Goal: Task Accomplishment & Management: Manage account settings

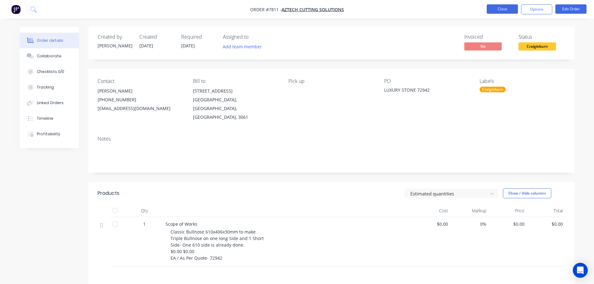
click at [510, 13] on button "Close" at bounding box center [502, 8] width 31 height 9
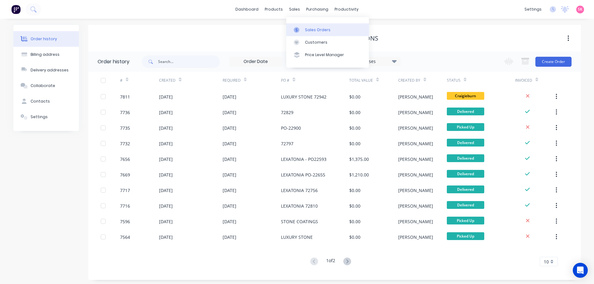
click at [301, 27] on div at bounding box center [298, 30] width 9 height 6
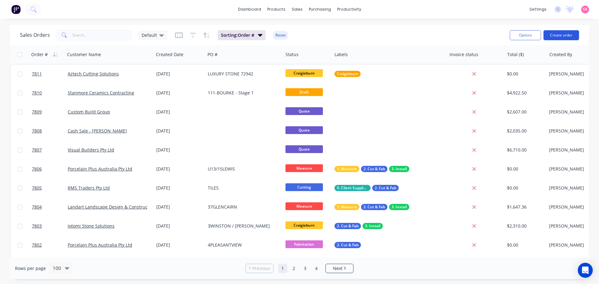
click at [554, 33] on button "Create order" at bounding box center [562, 35] width 36 height 10
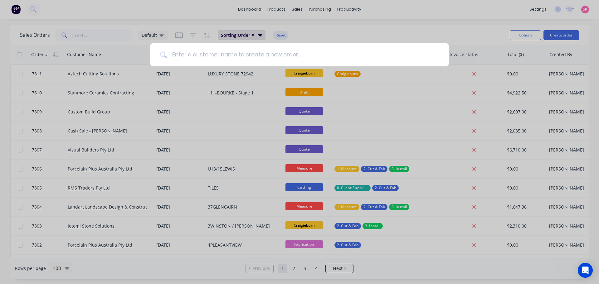
click at [288, 50] on input at bounding box center [303, 54] width 272 height 23
type input "zoe"
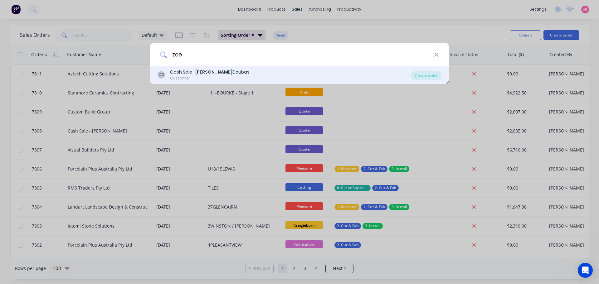
click at [255, 72] on div "CD Cash Sale - [PERSON_NAME] Customer" at bounding box center [285, 75] width 254 height 12
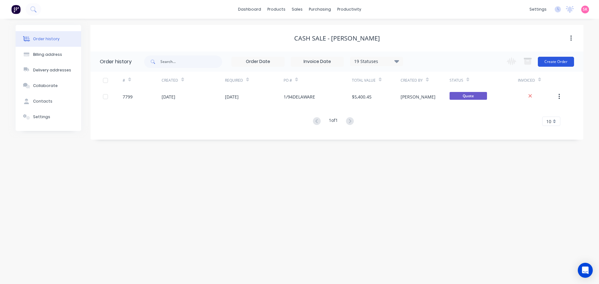
click at [549, 58] on button "Create Order" at bounding box center [556, 62] width 36 height 10
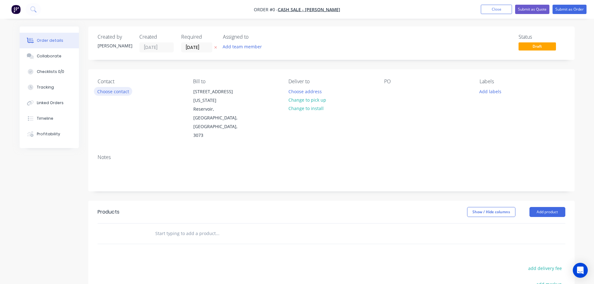
click at [127, 91] on button "Choose contact" at bounding box center [113, 91] width 38 height 8
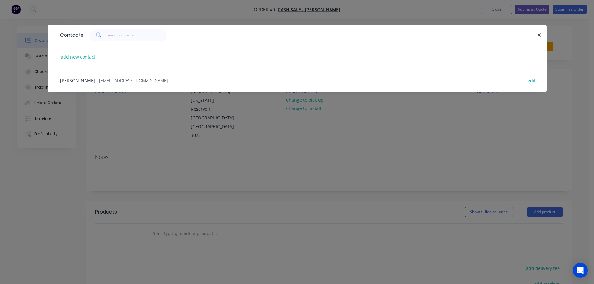
click at [119, 74] on div "[PERSON_NAME] - [EMAIL_ADDRESS][DOMAIN_NAME] - edit" at bounding box center [297, 80] width 481 height 23
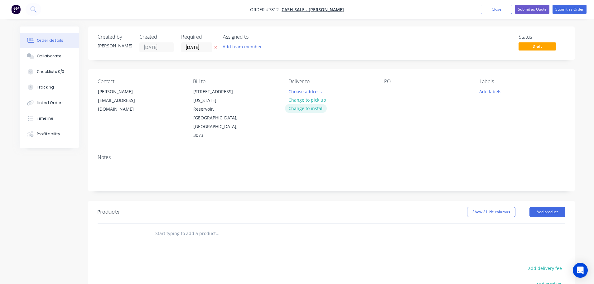
click at [309, 107] on button "Change to install" at bounding box center [306, 108] width 42 height 8
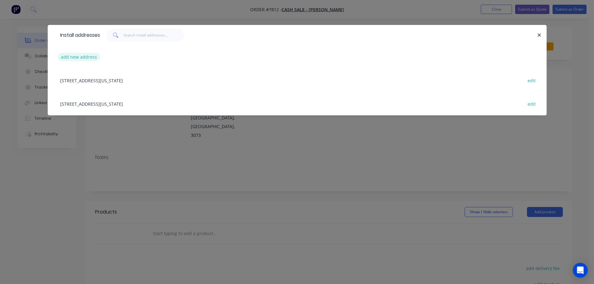
click at [89, 55] on button "add new address" at bounding box center [79, 57] width 43 height 8
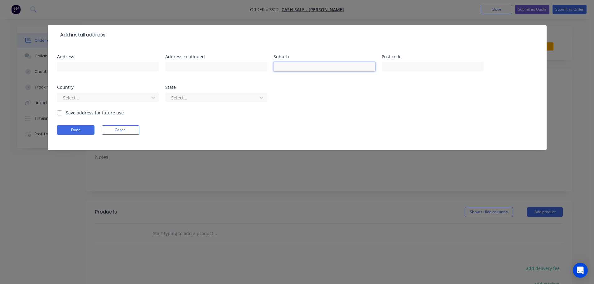
click at [315, 65] on input "text" at bounding box center [325, 66] width 102 height 9
type input "Burwood"
click at [428, 61] on div at bounding box center [433, 70] width 102 height 18
click at [424, 66] on input "text" at bounding box center [433, 66] width 102 height 9
type input "3125"
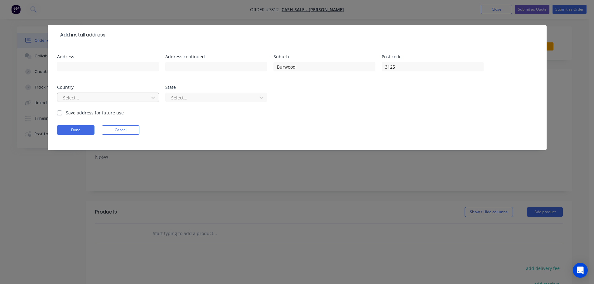
click at [112, 102] on div "Select..." at bounding box center [104, 97] width 87 height 9
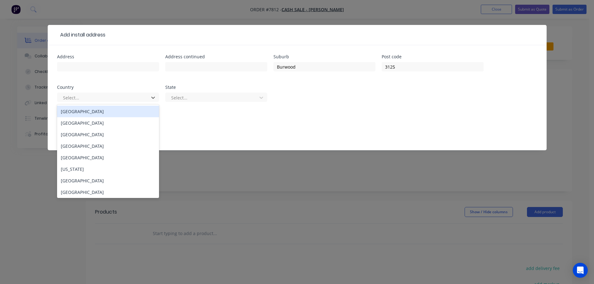
click at [120, 113] on div "[GEOGRAPHIC_DATA]" at bounding box center [108, 112] width 102 height 12
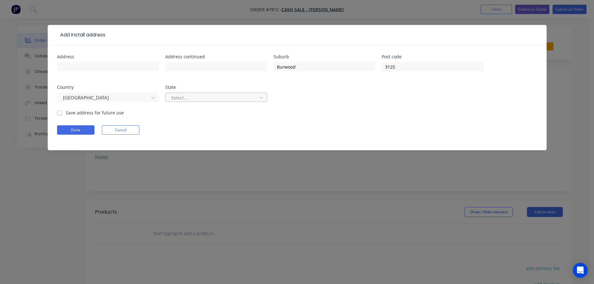
click at [197, 97] on div at bounding box center [212, 98] width 83 height 8
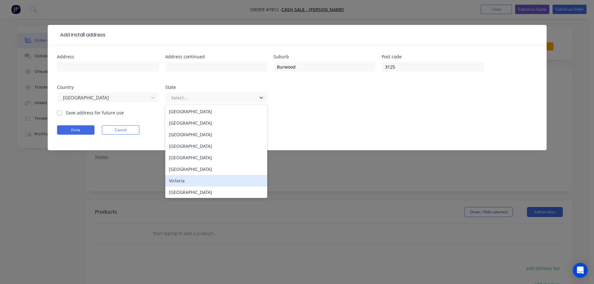
click at [208, 181] on div "Victoria" at bounding box center [216, 181] width 102 height 12
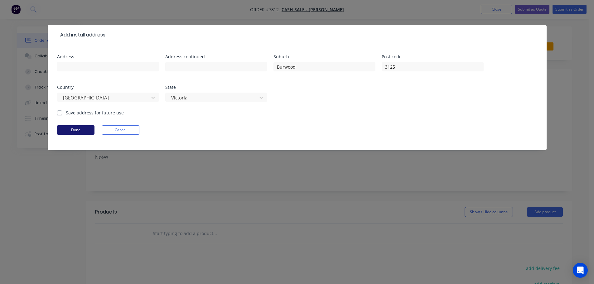
click at [73, 129] on button "Done" at bounding box center [75, 129] width 37 height 9
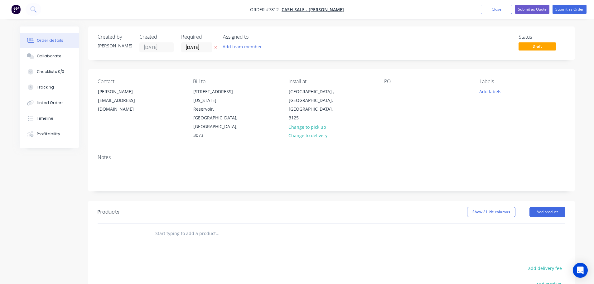
click at [382, 94] on div "Contact [PERSON_NAME] [EMAIL_ADDRESS][DOMAIN_NAME] Bill to [STREET_ADDRESS][US_…" at bounding box center [331, 109] width 487 height 80
click at [385, 91] on div at bounding box center [389, 91] width 10 height 9
drag, startPoint x: 403, startPoint y: 100, endPoint x: 393, endPoint y: 89, distance: 15.3
click at [403, 100] on div "PO" at bounding box center [427, 109] width 86 height 61
click at [390, 91] on div at bounding box center [389, 91] width 10 height 9
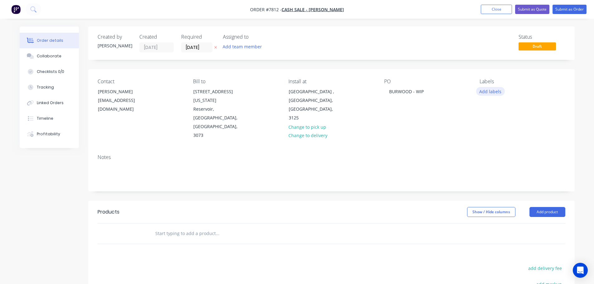
click at [493, 91] on button "Add labels" at bounding box center [491, 91] width 29 height 8
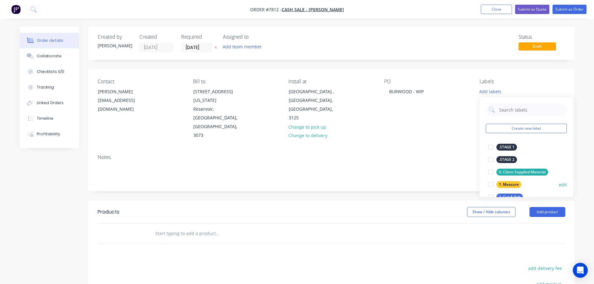
click at [489, 184] on div at bounding box center [491, 185] width 12 height 12
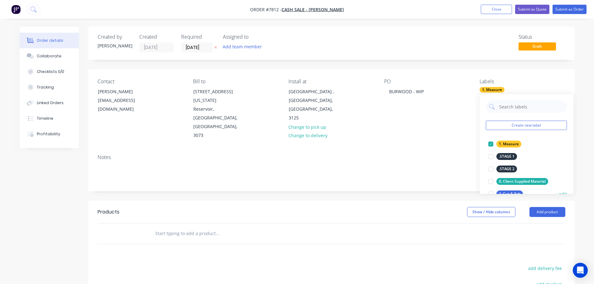
click at [492, 193] on div at bounding box center [491, 194] width 12 height 12
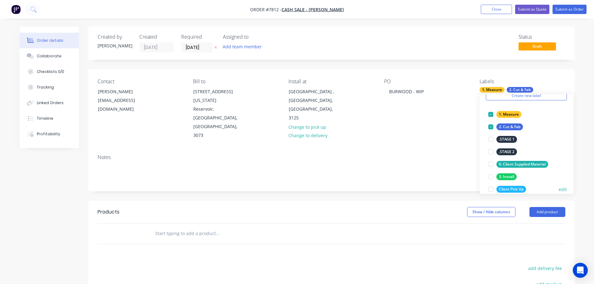
scroll to position [62, 0]
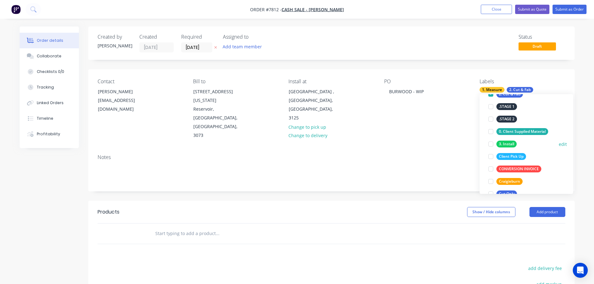
click at [493, 144] on div at bounding box center [491, 144] width 12 height 12
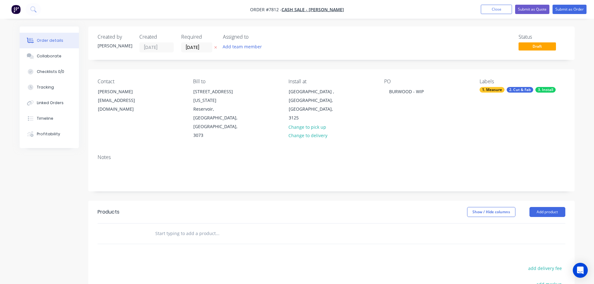
click at [195, 227] on input "text" at bounding box center [217, 233] width 125 height 12
type input "s"
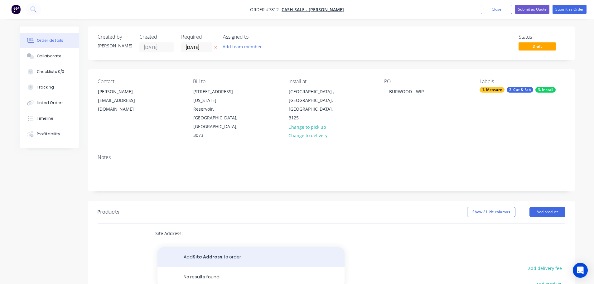
type input "Site Address:"
click at [216, 247] on button "Add Site Address: to order" at bounding box center [251, 257] width 187 height 20
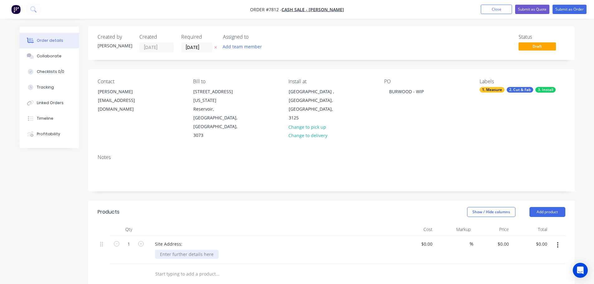
click at [190, 250] on div at bounding box center [187, 254] width 64 height 9
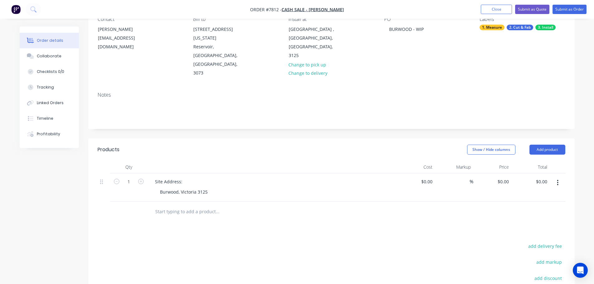
click at [178, 206] on input "text" at bounding box center [217, 212] width 125 height 12
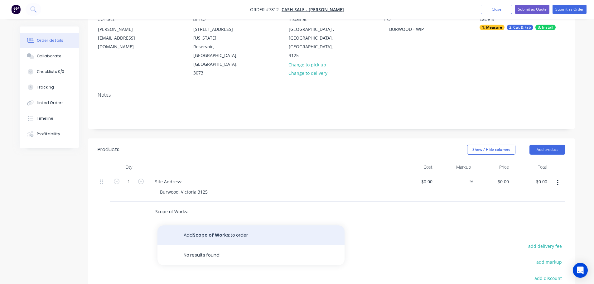
type input "Scope of Works:"
click at [204, 226] on button "Add Scope of Works: to order" at bounding box center [251, 236] width 187 height 20
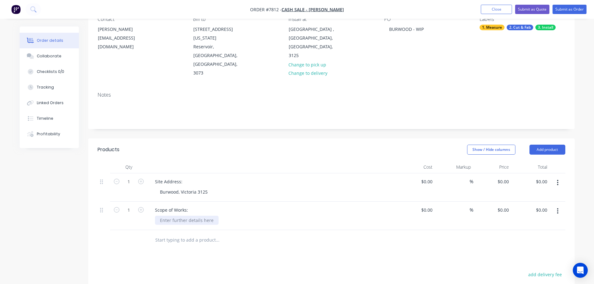
click at [182, 216] on div at bounding box center [187, 220] width 64 height 9
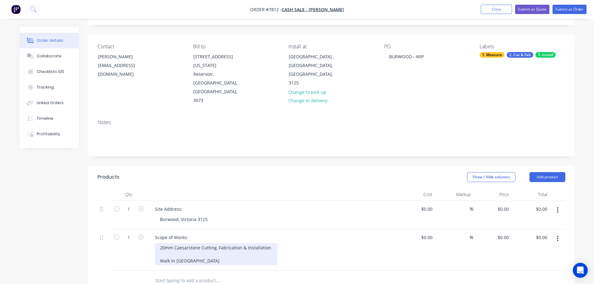
scroll to position [94, 0]
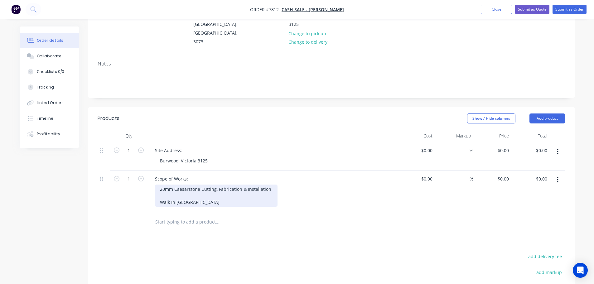
click at [214, 185] on div "20mm Caesarstone Cutting, Fabrication & Installation Walk In Pantry" at bounding box center [216, 196] width 123 height 22
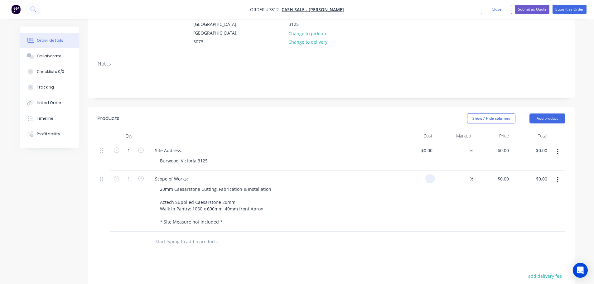
click at [433, 174] on input at bounding box center [431, 178] width 7 height 9
type input "$500.00"
type input "0"
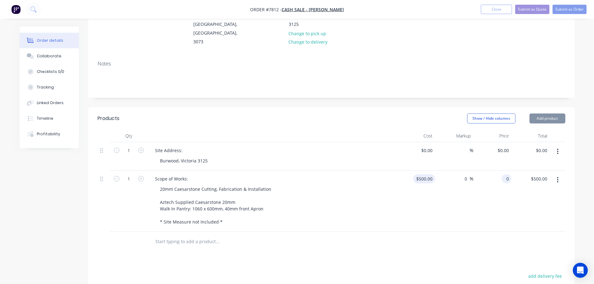
type input "0"
type input "-100"
type input "$0.00"
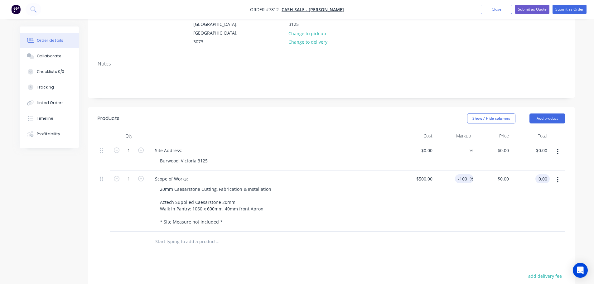
type input "$0.00"
click at [470, 175] on span "%" at bounding box center [472, 178] width 4 height 7
click at [502, 174] on div "0 $0.00" at bounding box center [503, 178] width 17 height 9
type input "500"
type input "$500.00"
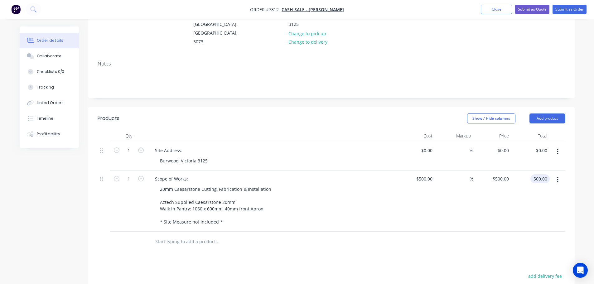
type input "$500.00"
click at [203, 236] on input "text" at bounding box center [217, 242] width 125 height 12
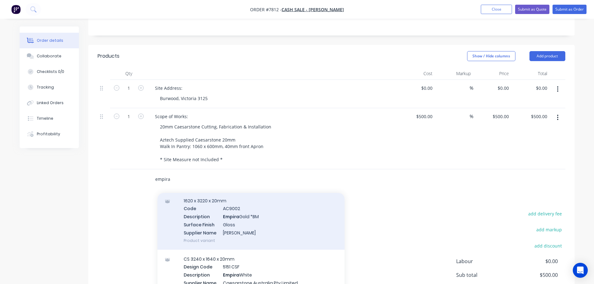
scroll to position [31, 0]
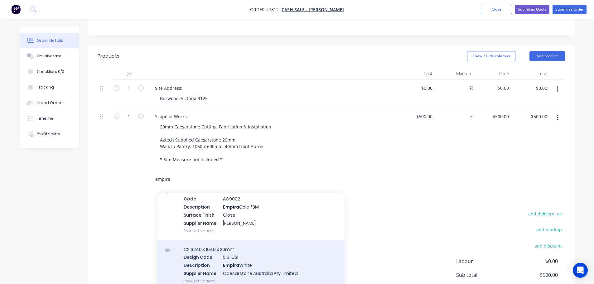
type input "empira"
click at [270, 240] on div "CS 3240 x 1640 x 20mm Design Code 5151 CSF Description Empira White Supplier Na…" at bounding box center [251, 265] width 187 height 50
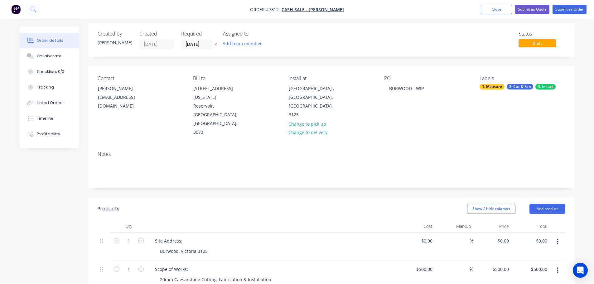
scroll to position [0, 0]
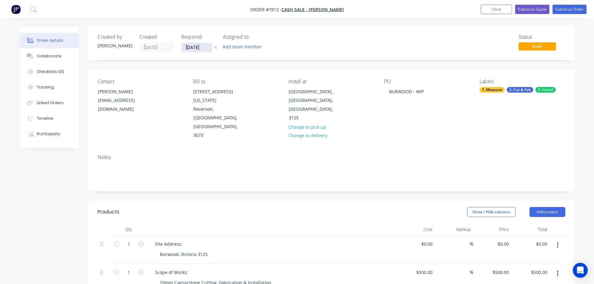
click at [198, 48] on input "[DATE]" at bounding box center [197, 47] width 31 height 9
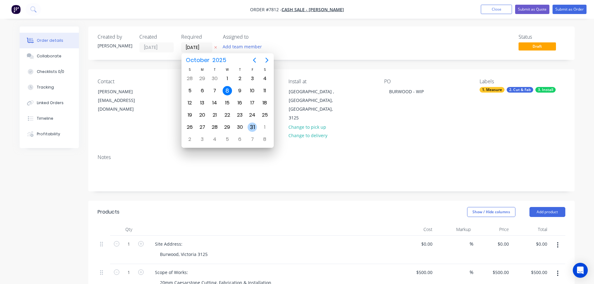
click at [262, 126] on div "1" at bounding box center [264, 127] width 9 height 9
type input "[DATE]"
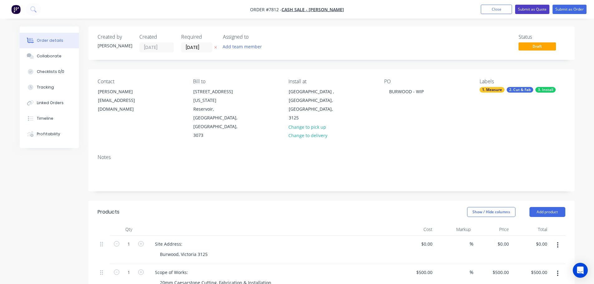
click at [525, 10] on button "Submit as Quote" at bounding box center [533, 9] width 34 height 9
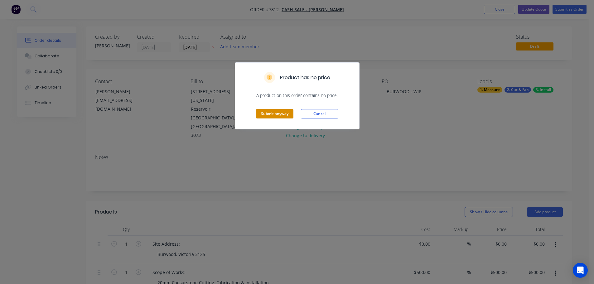
click at [260, 115] on button "Submit anyway" at bounding box center [274, 113] width 37 height 9
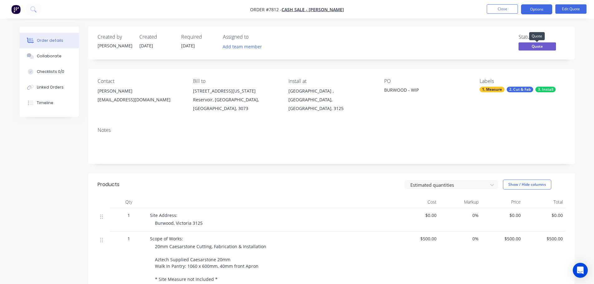
click at [536, 46] on span "Quote" at bounding box center [537, 46] width 37 height 8
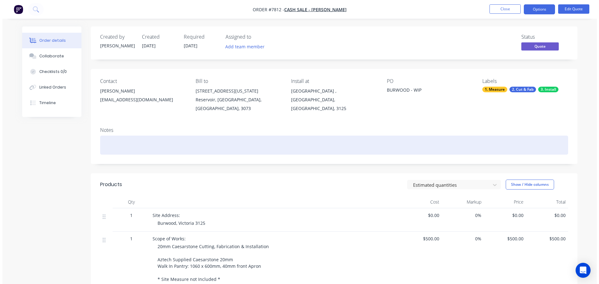
scroll to position [155, 0]
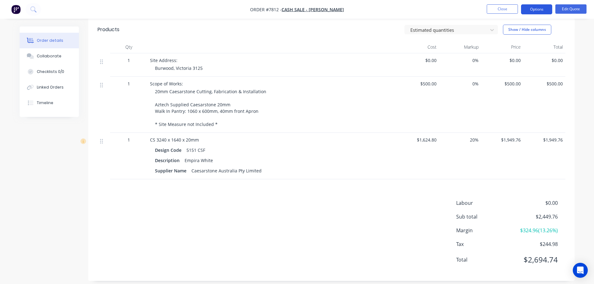
click at [541, 8] on button "Options" at bounding box center [536, 9] width 31 height 10
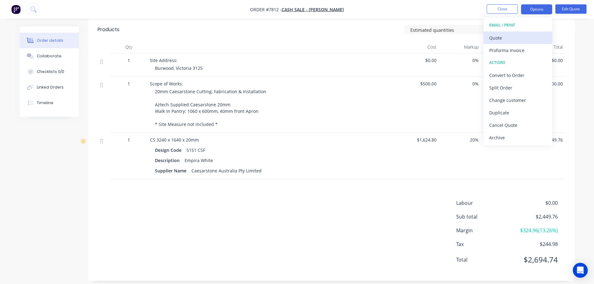
click at [513, 40] on div "Quote" at bounding box center [518, 37] width 57 height 9
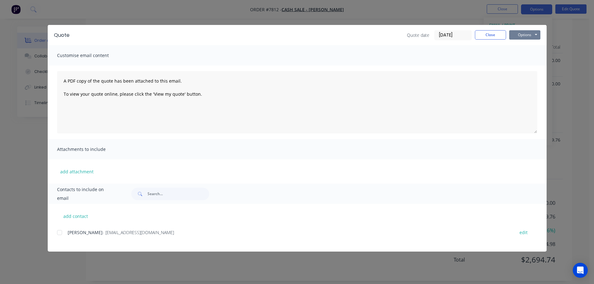
click at [521, 34] on button "Options" at bounding box center [525, 34] width 31 height 9
click at [533, 56] on button "Print" at bounding box center [530, 56] width 40 height 10
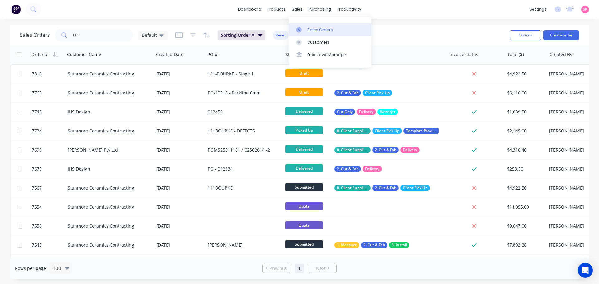
click at [304, 29] on div at bounding box center [300, 30] width 9 height 6
drag, startPoint x: 46, startPoint y: 46, endPoint x: 43, endPoint y: 47, distance: 3.7
click at [43, 47] on div "Sales Orders 111 Default Sorting: Order # Reset Options Create order Order # Cu…" at bounding box center [299, 152] width 579 height 254
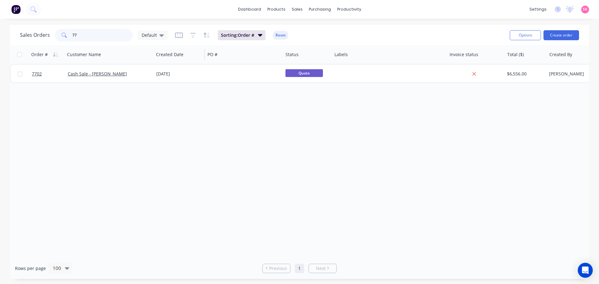
type input "7"
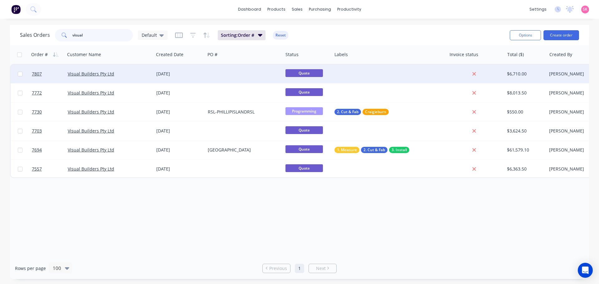
type input "visual"
click at [184, 69] on div "[DATE]" at bounding box center [179, 74] width 51 height 19
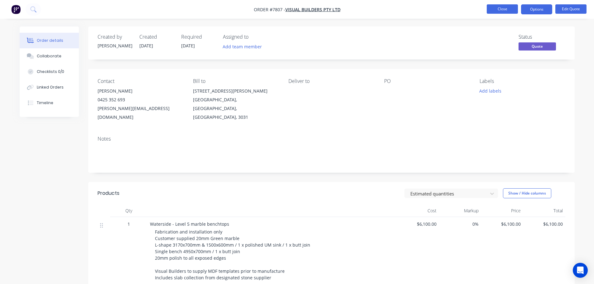
click at [493, 11] on button "Close" at bounding box center [502, 8] width 31 height 9
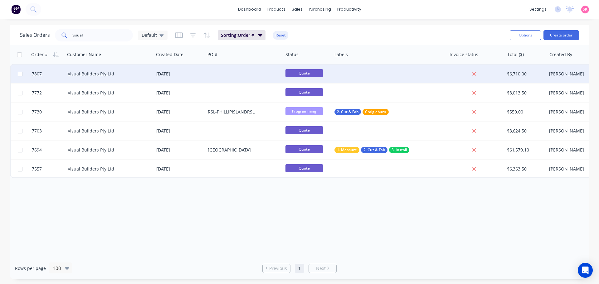
click at [179, 77] on div "[DATE]" at bounding box center [179, 74] width 51 height 19
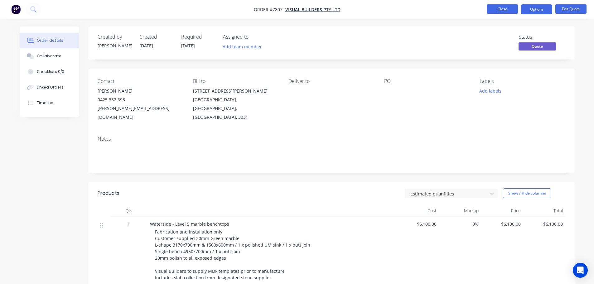
click at [502, 8] on button "Close" at bounding box center [502, 8] width 31 height 9
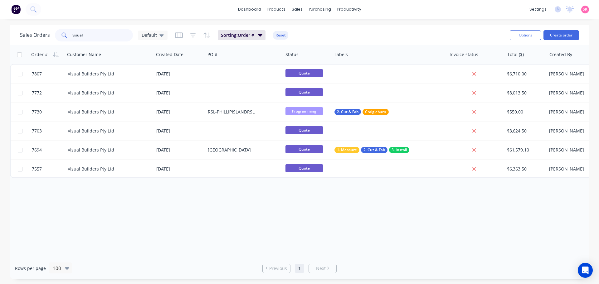
drag, startPoint x: 48, startPoint y: 33, endPoint x: 26, endPoint y: 33, distance: 21.5
click at [29, 33] on div "Sales Orders visual Default" at bounding box center [94, 35] width 148 height 12
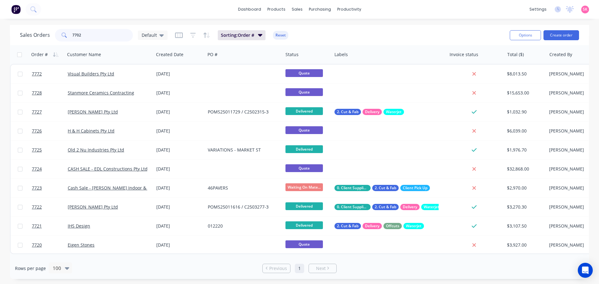
type input "7702"
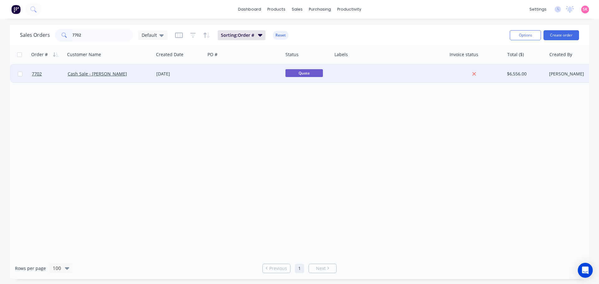
click at [177, 71] on div "02 Sep 2025" at bounding box center [179, 74] width 51 height 19
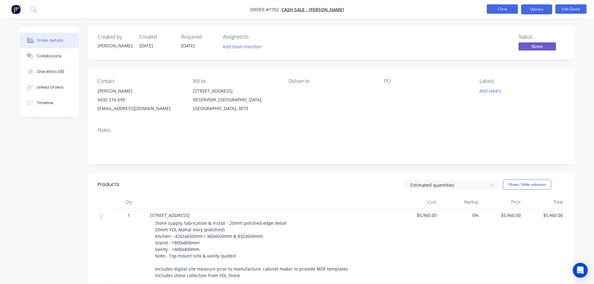
click at [500, 12] on button "Close" at bounding box center [502, 8] width 31 height 9
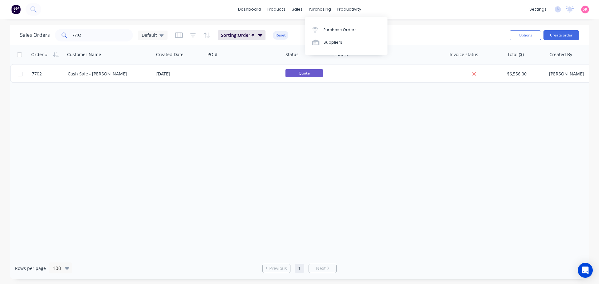
click at [328, 22] on div "Purchase Orders Suppliers" at bounding box center [346, 36] width 83 height 38
click at [328, 30] on div "Purchase Orders" at bounding box center [340, 30] width 33 height 6
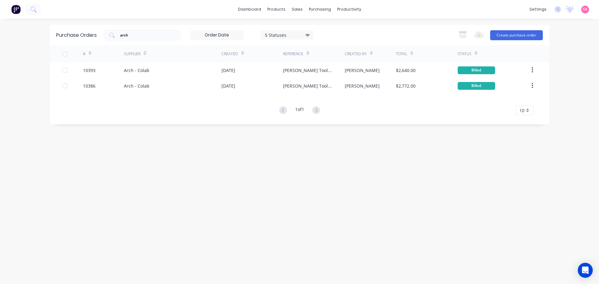
drag, startPoint x: 158, startPoint y: 33, endPoint x: 54, endPoint y: 31, distance: 103.3
click at [58, 32] on div "Purchase Orders arch 5 Statuses 5 Statuses Export to Excel (XLSX) Create purcha…" at bounding box center [299, 35] width 499 height 20
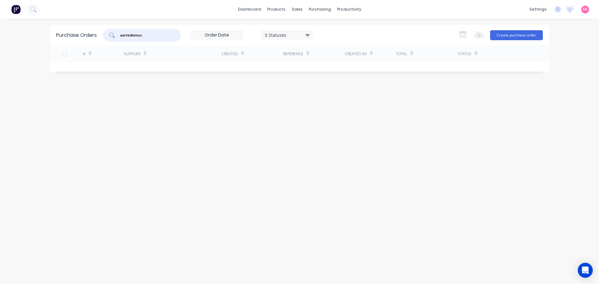
click at [124, 35] on input "aartedomus" at bounding box center [146, 35] width 52 height 6
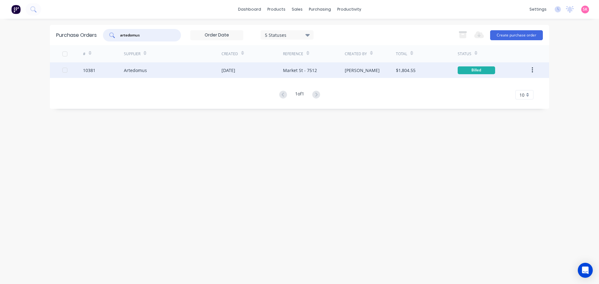
type input "artedomus"
click at [342, 76] on div "Market St - 7512" at bounding box center [313, 70] width 61 height 16
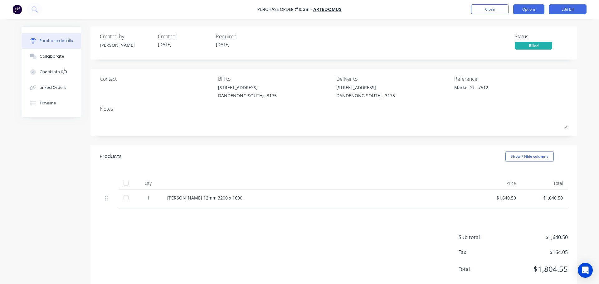
click at [531, 8] on button "Options" at bounding box center [528, 9] width 31 height 10
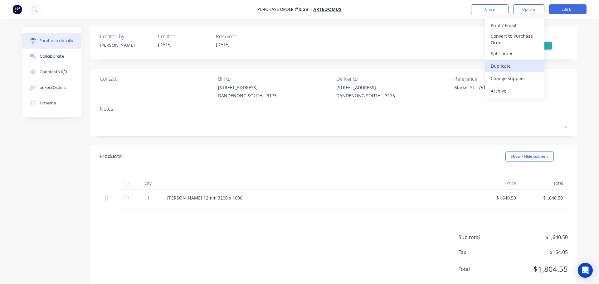
click at [514, 69] on div "Duplicate" at bounding box center [515, 65] width 48 height 9
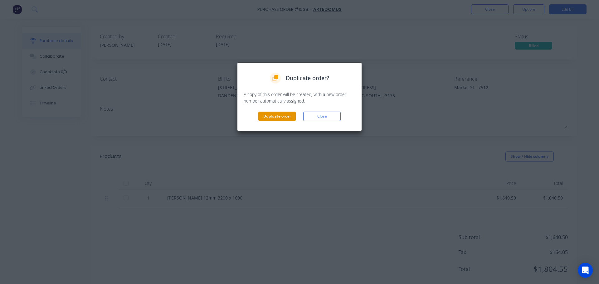
click at [266, 118] on button "Duplicate order" at bounding box center [276, 116] width 37 height 9
type textarea "x"
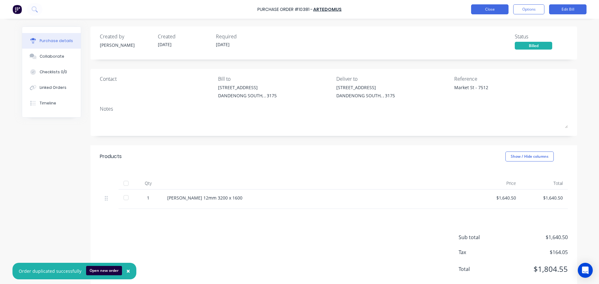
click at [492, 10] on button "Close" at bounding box center [489, 9] width 37 height 10
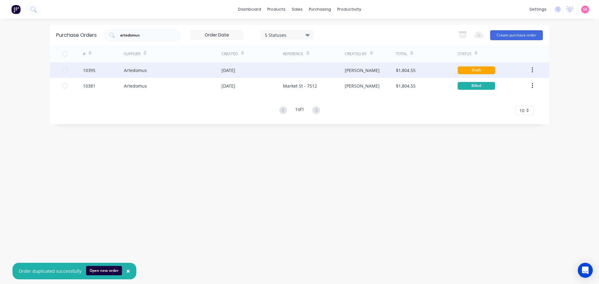
click at [203, 74] on div "Artedomus" at bounding box center [173, 70] width 98 height 16
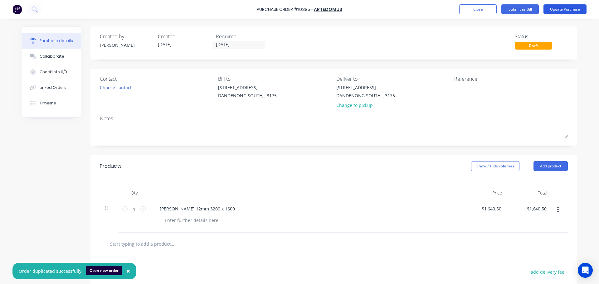
click at [551, 7] on button "Update Purchase" at bounding box center [565, 9] width 43 height 10
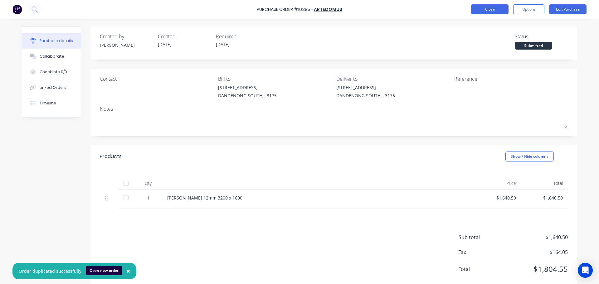
click at [496, 8] on button "Close" at bounding box center [489, 9] width 37 height 10
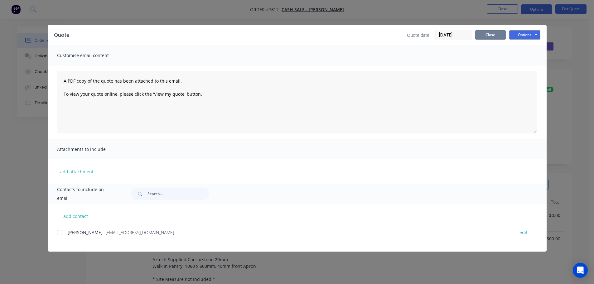
scroll to position [155, 0]
click at [484, 35] on button "Close" at bounding box center [490, 34] width 31 height 9
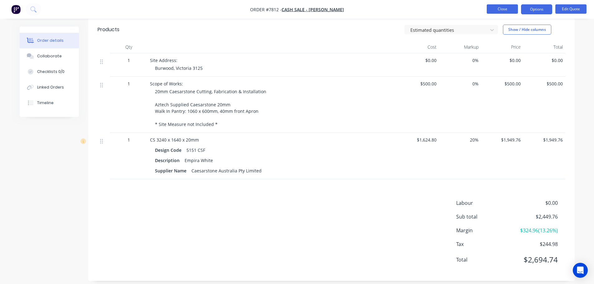
click at [498, 6] on button "Close" at bounding box center [502, 8] width 31 height 9
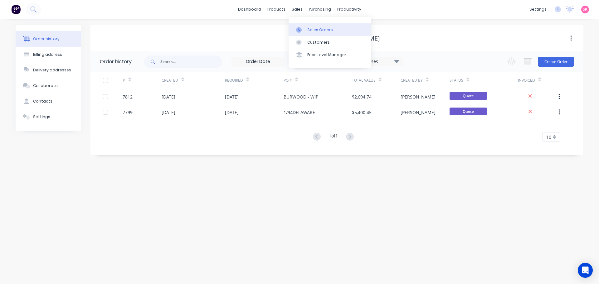
click at [306, 29] on link "Sales Orders" at bounding box center [330, 29] width 83 height 12
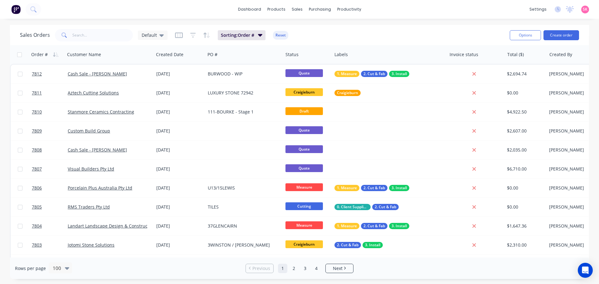
click at [565, 43] on div "Sales Orders Default Sorting: Order # Reset Options Create order" at bounding box center [299, 35] width 579 height 20
click at [561, 37] on button "Create order" at bounding box center [562, 35] width 36 height 10
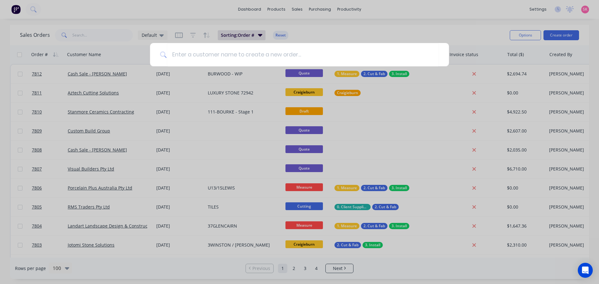
type input "b"
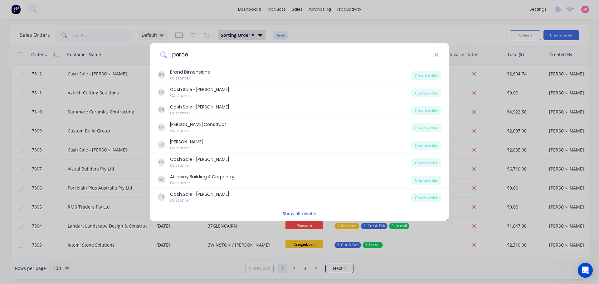
type input "porcel"
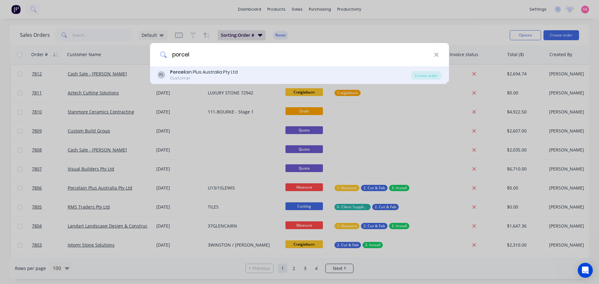
click at [223, 75] on div "Porcel ain Plus Australia Pty Ltd" at bounding box center [204, 72] width 68 height 7
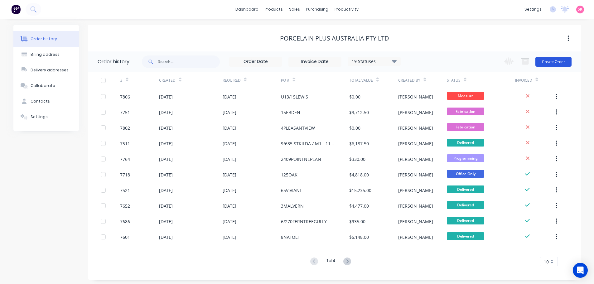
click at [552, 58] on button "Create Order" at bounding box center [554, 62] width 36 height 10
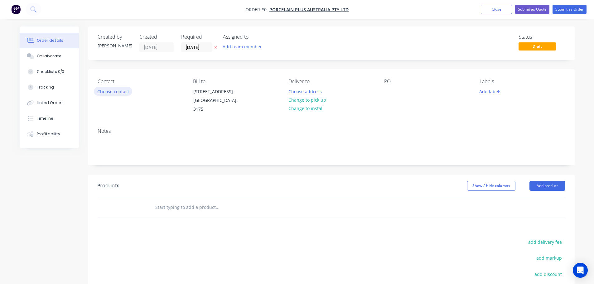
click at [127, 93] on button "Choose contact" at bounding box center [113, 91] width 38 height 8
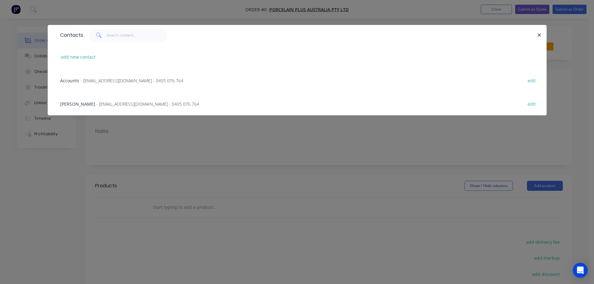
click at [127, 105] on span "- bryce@porcelainplus.com.au - 0405 076 764" at bounding box center [147, 104] width 103 height 6
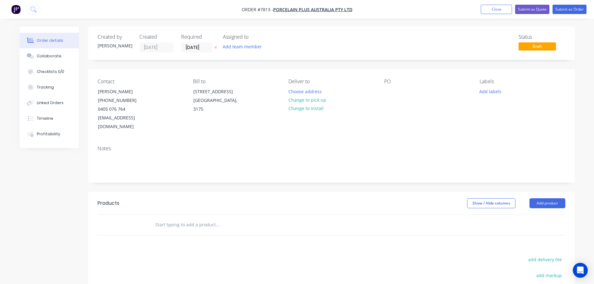
click at [187, 221] on input "text" at bounding box center [217, 225] width 125 height 12
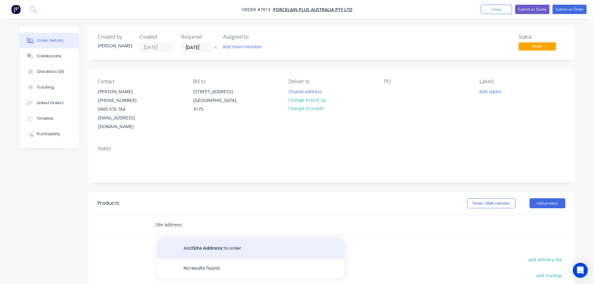
type input "Site Address:"
click at [219, 239] on button "Add Site Address: to order" at bounding box center [251, 249] width 187 height 20
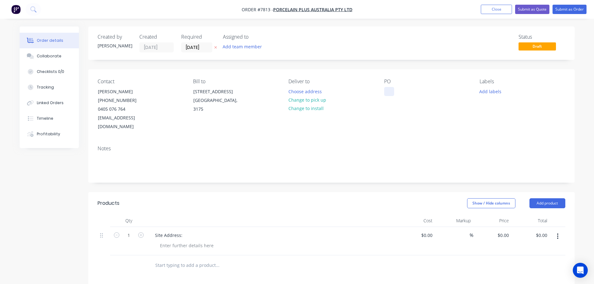
click at [387, 92] on div at bounding box center [389, 91] width 10 height 9
click at [495, 88] on button "Add labels" at bounding box center [491, 91] width 29 height 8
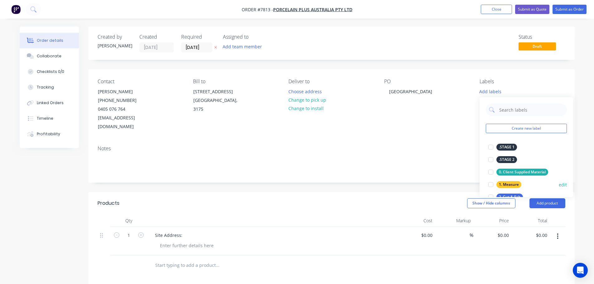
click at [488, 183] on div at bounding box center [491, 185] width 12 height 12
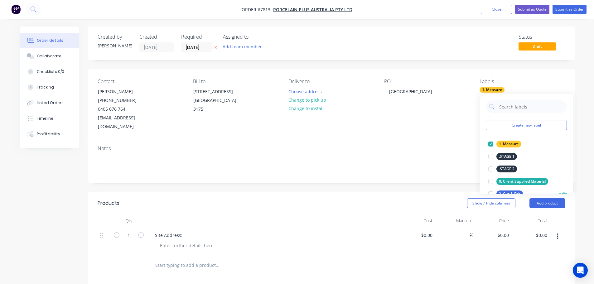
click at [490, 192] on div at bounding box center [491, 194] width 12 height 12
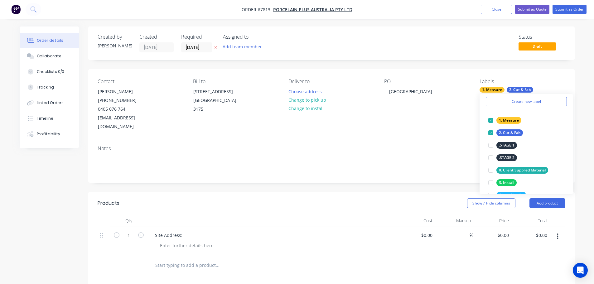
scroll to position [62, 0]
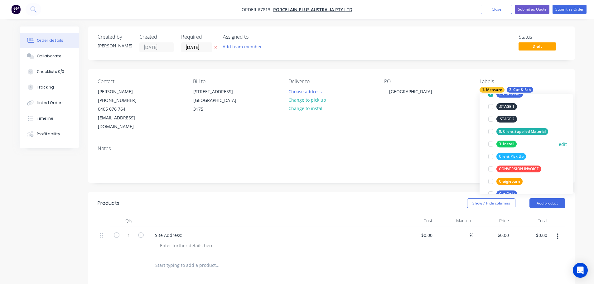
click at [492, 145] on div at bounding box center [491, 144] width 12 height 12
click at [183, 259] on input "text" at bounding box center [217, 265] width 125 height 12
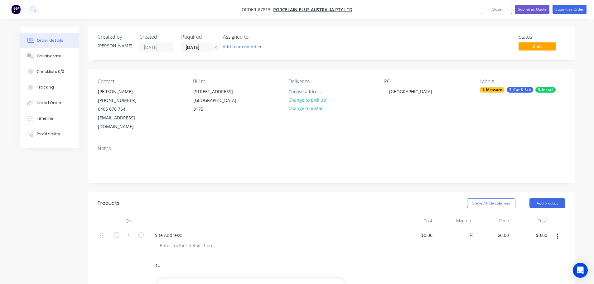
type input "s"
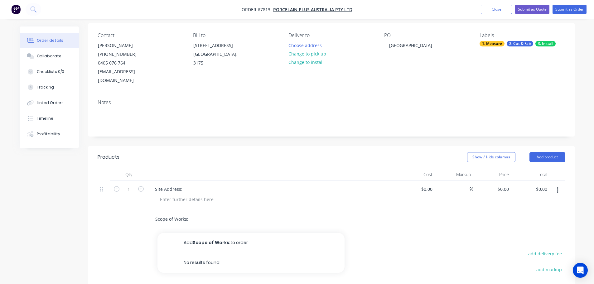
scroll to position [125, 0]
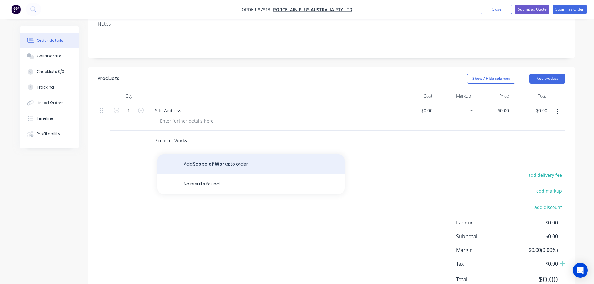
type input "Scope of Works:"
click at [219, 160] on button "Add Scope of Works: to order" at bounding box center [251, 164] width 187 height 20
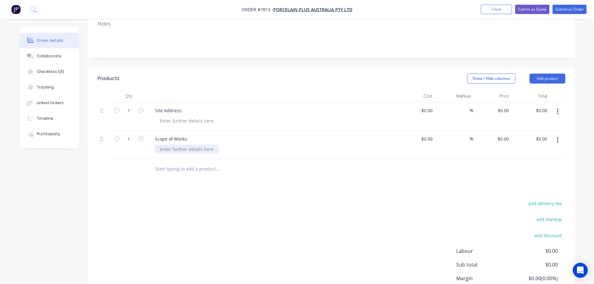
click at [187, 145] on div at bounding box center [187, 149] width 64 height 9
click at [181, 145] on div at bounding box center [187, 149] width 64 height 9
paste div
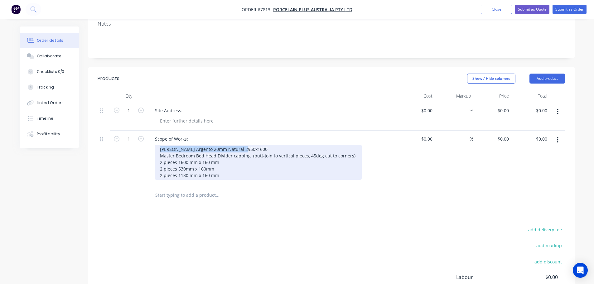
drag, startPoint x: 249, startPoint y: 137, endPoint x: 152, endPoint y: 138, distance: 96.7
click at [151, 138] on div "Scope of Works: Turco Argento 20mm Natural 2950x1600 Master Bedroom Bed Head Di…" at bounding box center [273, 158] width 250 height 55
click at [191, 145] on div "20mm Natural Cutting, Fabrication & Install Turco Argento 20mm Natural 2950x160…" at bounding box center [259, 162] width 208 height 35
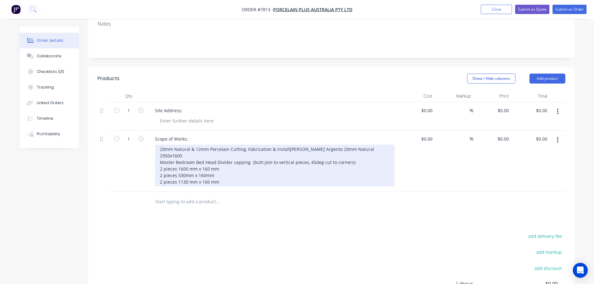
click at [169, 145] on div "20mm Natural & 12mm Porcelain Cutting, Fabrication & Install Turco Argento 20mm…" at bounding box center [275, 166] width 240 height 42
click at [301, 145] on div "20mm Natural & 12mm Porcelain Cutting, Fabrication & Install Turko Argento 20mm…" at bounding box center [275, 166] width 240 height 42
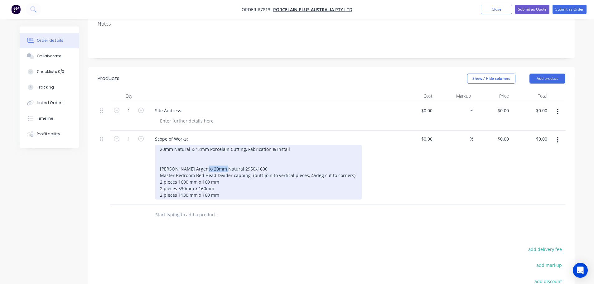
drag, startPoint x: 220, startPoint y: 160, endPoint x: 206, endPoint y: 159, distance: 14.7
click at [206, 159] on div "20mm Natural & 12mm Porcelain Cutting, Fabrication & Install Turko Argento 20mm…" at bounding box center [258, 172] width 207 height 55
click at [256, 190] on div "20mm Natural & 12mm Porcelain Cutting, Fabrication & Install Turko Argento 20mm…" at bounding box center [258, 172] width 207 height 55
click at [232, 186] on div "20mm Natural & 12mm Porcelain Cutting, Fabrication & Install Turko Argento 20mm…" at bounding box center [258, 172] width 207 height 55
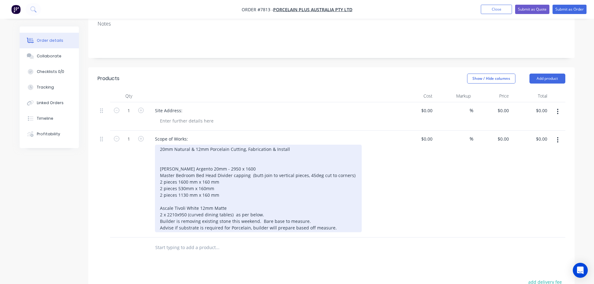
click at [271, 202] on div "20mm Natural & 12mm Porcelain Cutting, Fabrication & Install Turko Argento 20mm…" at bounding box center [258, 189] width 207 height 88
click at [231, 158] on div "20mm Natural & 12mm Porcelain Cutting, Fabrication & Install Turko Argento 20mm…" at bounding box center [258, 189] width 207 height 88
click at [312, 211] on div "20mm Natural & 12mm Porcelain Cutting, Fabrication & Install Turko Argento 20mm…" at bounding box center [258, 189] width 207 height 88
click at [337, 218] on div "20mm Natural & 12mm Porcelain Cutting, Fabrication & Install Turko Argento 20mm…" at bounding box center [258, 189] width 207 height 88
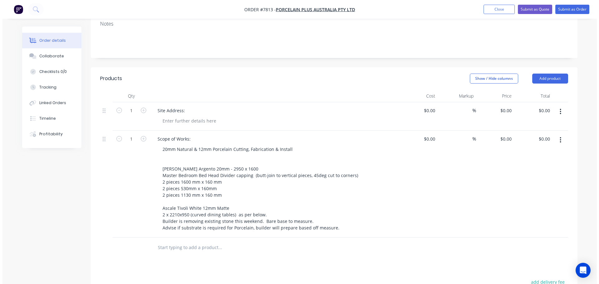
scroll to position [0, 0]
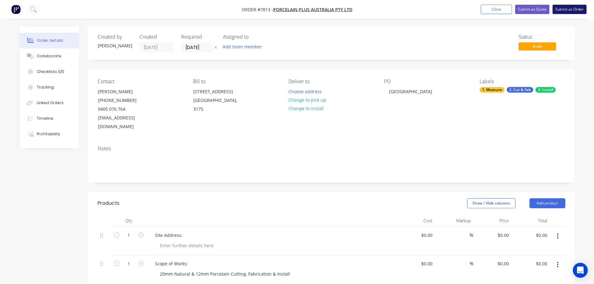
click at [559, 11] on button "Submit as Order" at bounding box center [570, 9] width 34 height 9
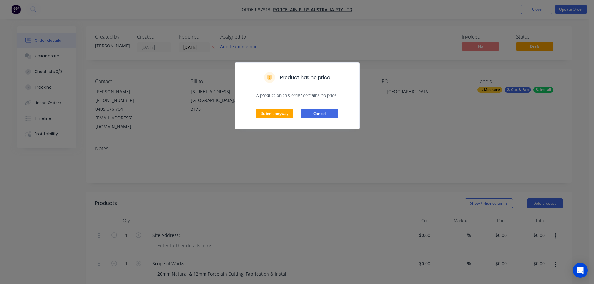
click at [312, 114] on button "Cancel" at bounding box center [319, 113] width 37 height 9
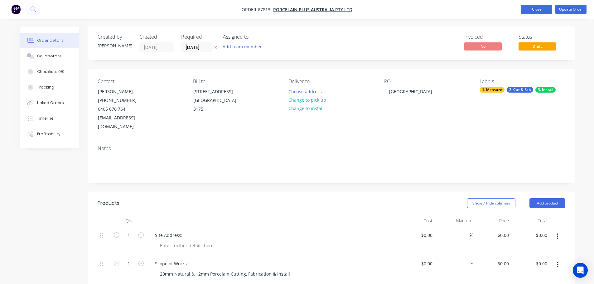
click at [531, 11] on button "Close" at bounding box center [536, 9] width 31 height 9
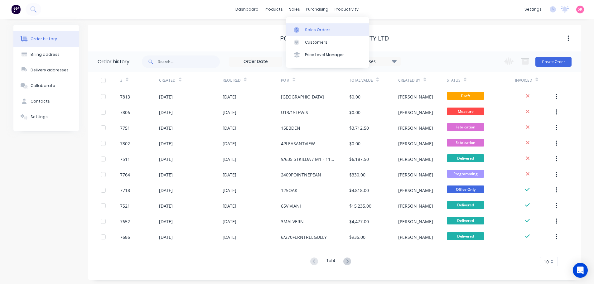
click at [309, 33] on link "Sales Orders" at bounding box center [327, 29] width 83 height 12
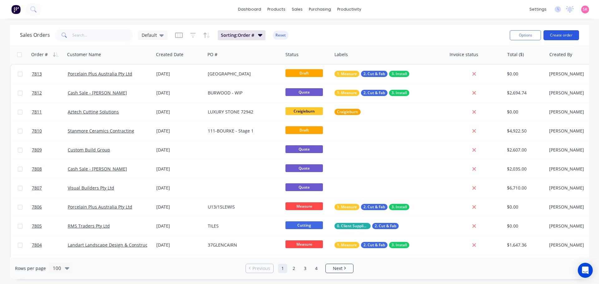
click at [557, 35] on button "Create order" at bounding box center [562, 35] width 36 height 10
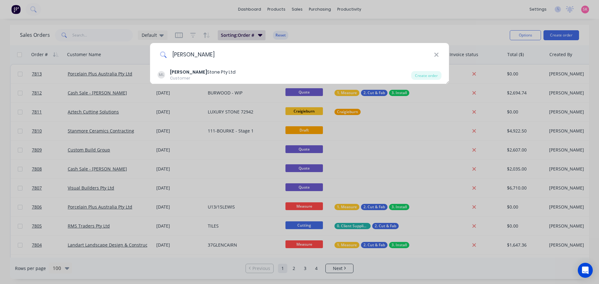
click at [192, 55] on input "marbut" at bounding box center [300, 54] width 267 height 23
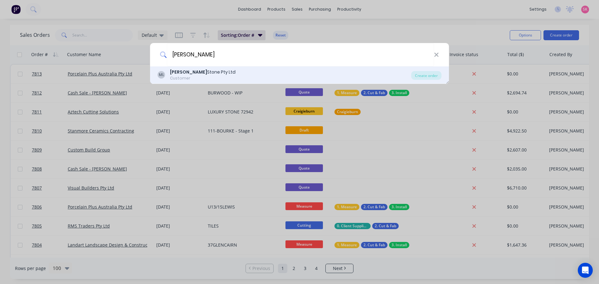
type input "marbut"
click at [197, 69] on div "Marbut Stone Pty Ltd" at bounding box center [203, 72] width 66 height 7
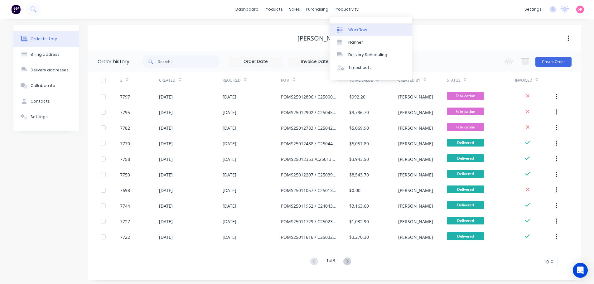
click at [340, 26] on link "Workflow" at bounding box center [371, 29] width 83 height 12
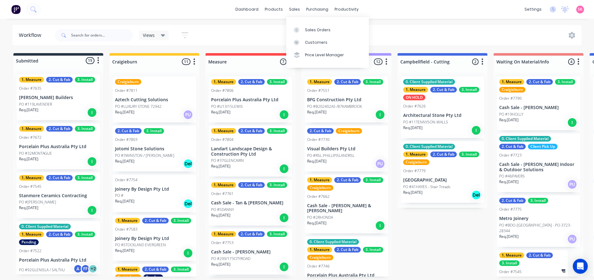
click at [297, 18] on div "Sales Orders Customers Price Level Manager" at bounding box center [327, 42] width 83 height 50
click at [299, 27] on icon at bounding box center [297, 30] width 6 height 6
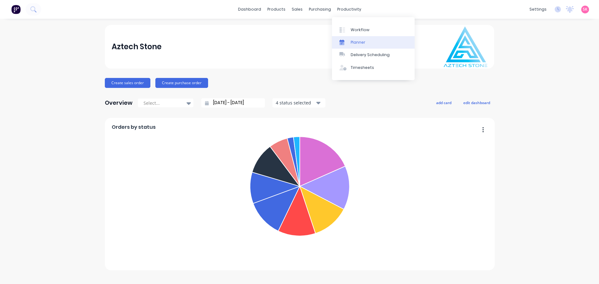
click at [355, 38] on link "Planner" at bounding box center [373, 42] width 83 height 12
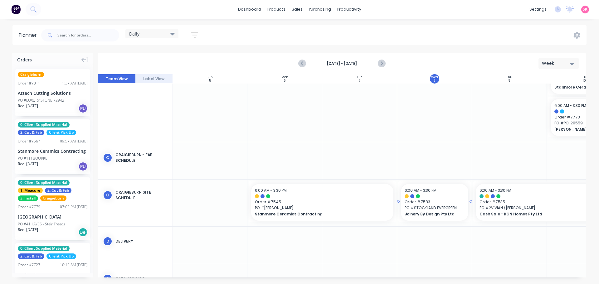
scroll to position [187, 0]
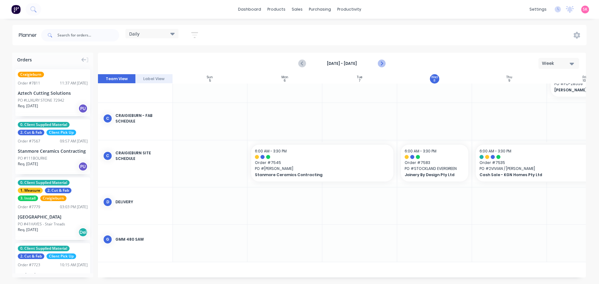
click at [381, 65] on icon "Next page" at bounding box center [381, 63] width 3 height 5
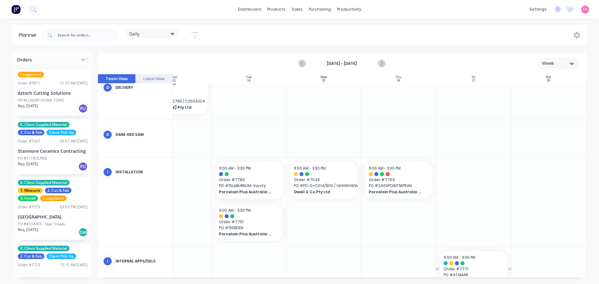
scroll to position [264, 114]
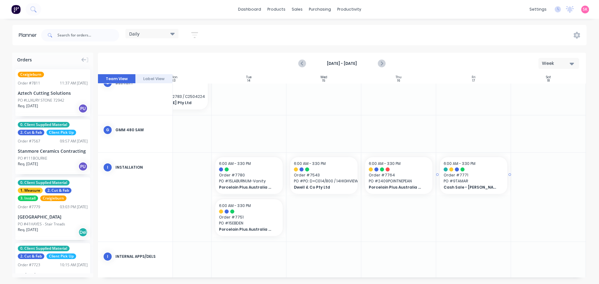
drag, startPoint x: 470, startPoint y: 209, endPoint x: 475, endPoint y: 189, distance: 21.3
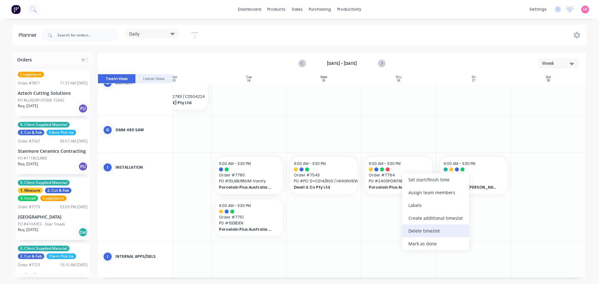
click at [432, 233] on div "Delete timeslot" at bounding box center [435, 231] width 67 height 13
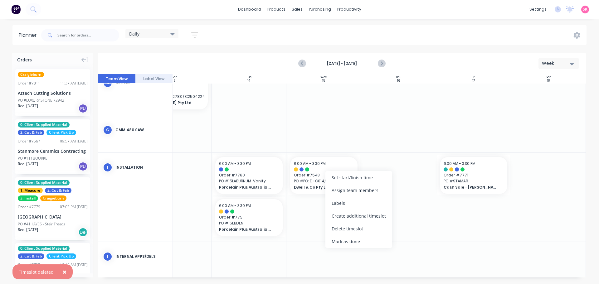
drag, startPoint x: 343, startPoint y: 227, endPoint x: 323, endPoint y: 224, distance: 20.9
click at [343, 227] on div "Delete timeslot" at bounding box center [358, 229] width 67 height 13
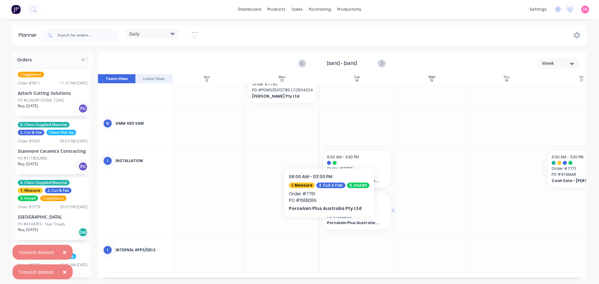
scroll to position [273, 3]
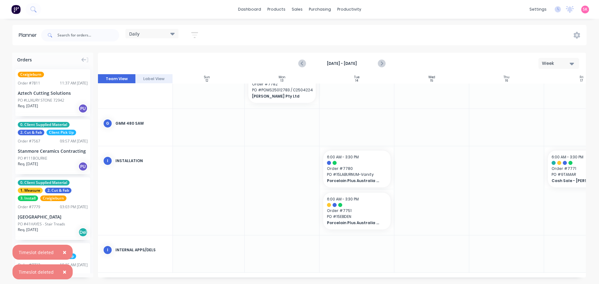
click at [360, 274] on div "Sun 12 Sunday, October 12, 2025 Mon 13 Monday, October 13, 2025 Tue 14 Tuesday,…" at bounding box center [342, 175] width 488 height 203
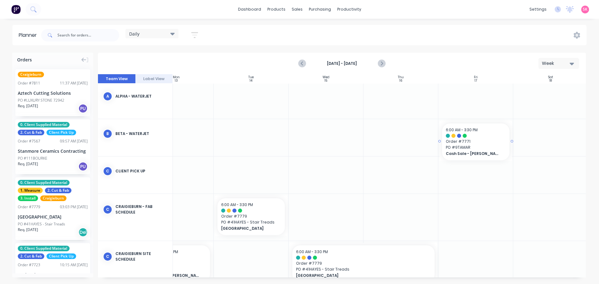
scroll to position [0, 109]
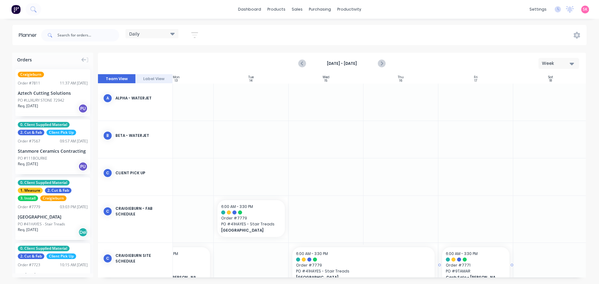
drag, startPoint x: 467, startPoint y: 166, endPoint x: 486, endPoint y: 255, distance: 91.0
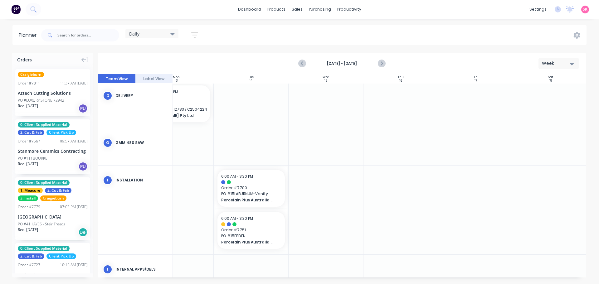
scroll to position [273, 109]
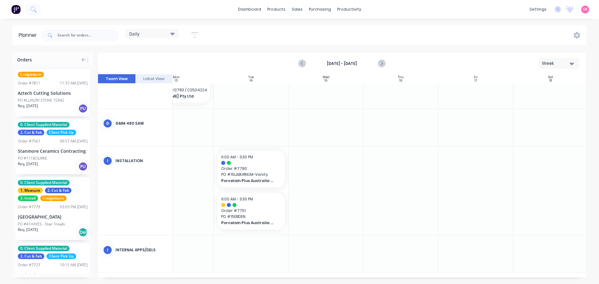
drag, startPoint x: 310, startPoint y: 275, endPoint x: 228, endPoint y: 272, distance: 81.8
click at [228, 272] on div "Sun 12 Sunday, October 12, 2025 Mon 13 Monday, October 13, 2025 Tue 14 Tuesday,…" at bounding box center [342, 175] width 488 height 203
click at [301, 61] on icon "Previous page" at bounding box center [302, 63] width 7 height 7
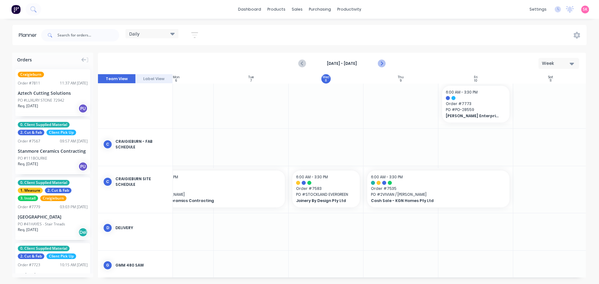
click at [379, 62] on icon "Next page" at bounding box center [381, 63] width 7 height 7
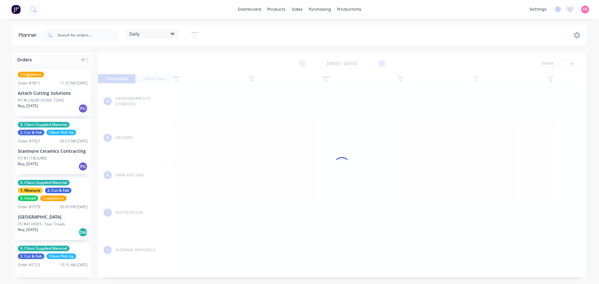
scroll to position [42, 109]
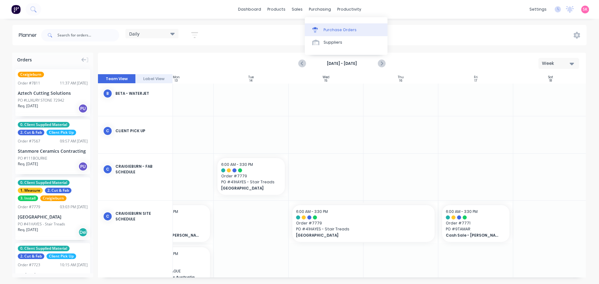
click at [323, 31] on link "Purchase Orders" at bounding box center [346, 29] width 83 height 12
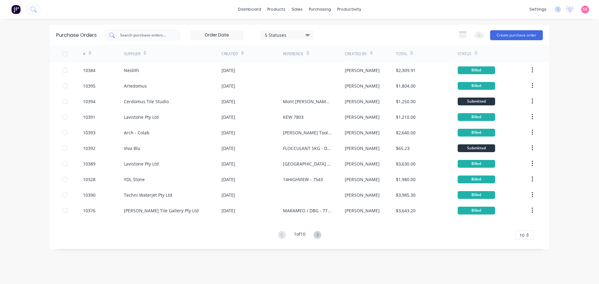
click at [160, 38] on div at bounding box center [142, 35] width 78 height 12
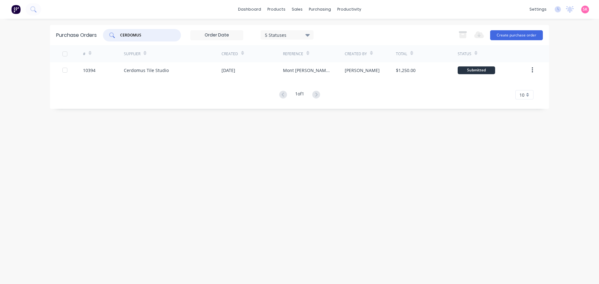
type input "CERDOMUS"
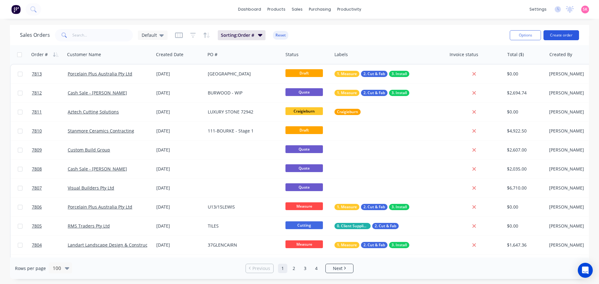
click at [575, 36] on button "Create order" at bounding box center [562, 35] width 36 height 10
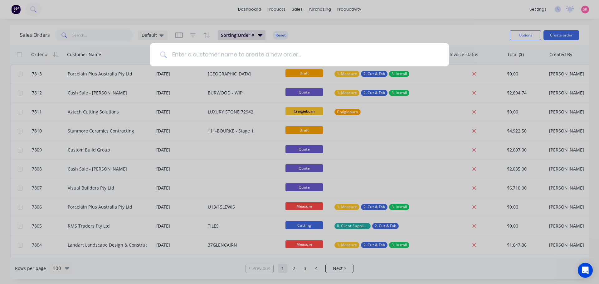
click at [274, 54] on input at bounding box center [303, 54] width 272 height 23
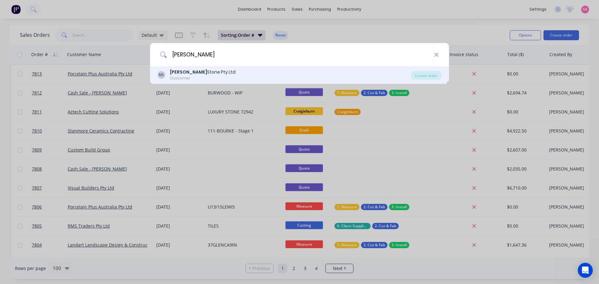
type input "marbut"
click at [269, 83] on div "ML Marbut Stone Pty Ltd Customer Create order" at bounding box center [299, 74] width 299 height 17
click at [268, 76] on div "ML Marbut Stone Pty Ltd Customer" at bounding box center [285, 75] width 254 height 12
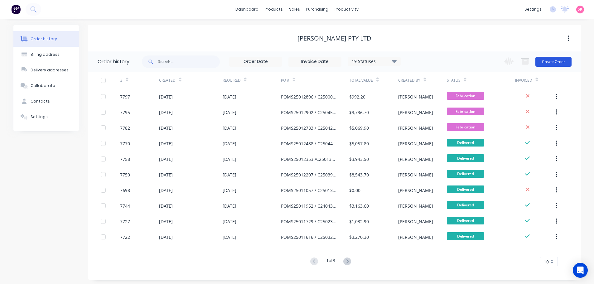
click at [548, 63] on button "Create Order" at bounding box center [554, 62] width 36 height 10
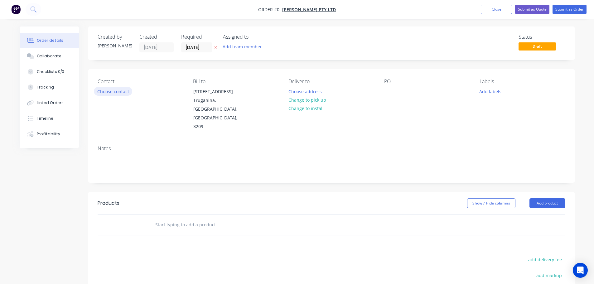
click at [115, 95] on button "Choose contact" at bounding box center [113, 91] width 38 height 8
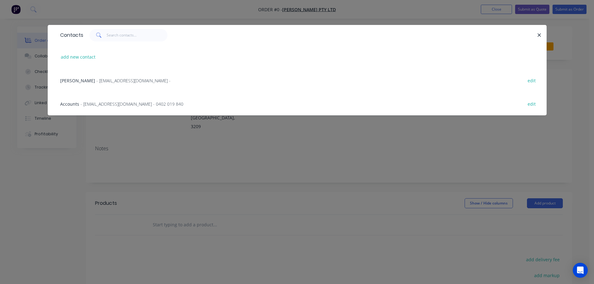
click at [121, 101] on span "- accountspayable@anmargroup.com.au - 0402 019 840" at bounding box center [132, 104] width 103 height 6
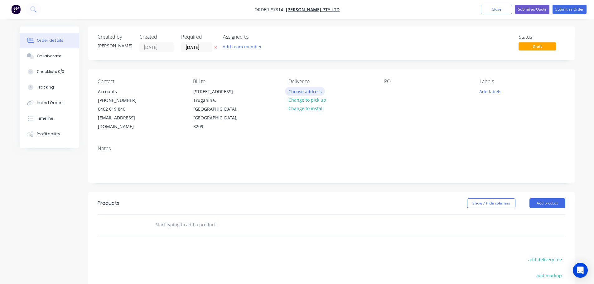
click at [304, 91] on button "Choose address" at bounding box center [305, 91] width 40 height 8
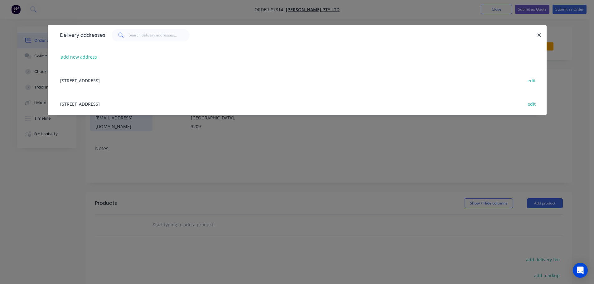
click at [124, 102] on div "122-126 National Blvd, Campbellfield, Victoria, Australia, 3061 edit" at bounding box center [297, 103] width 481 height 23
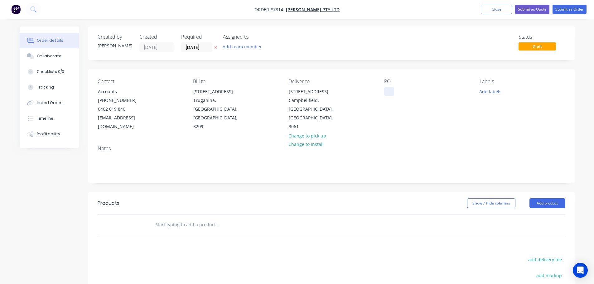
click at [385, 93] on div at bounding box center [389, 91] width 10 height 9
click at [401, 91] on div "PO" at bounding box center [427, 105] width 86 height 53
click at [390, 90] on div at bounding box center [389, 91] width 10 height 9
paste div
drag, startPoint x: 425, startPoint y: 93, endPoint x: 415, endPoint y: 94, distance: 10.7
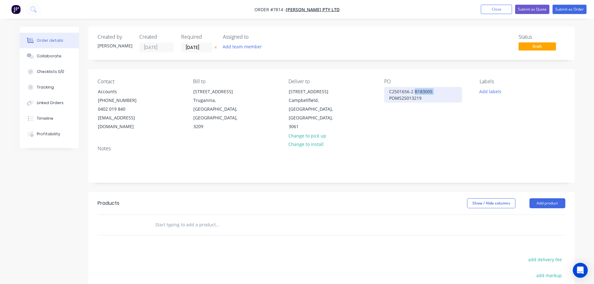
click at [415, 94] on div "C2501656-2 B183005 POMS25013219" at bounding box center [423, 95] width 78 height 16
drag, startPoint x: 449, startPoint y: 93, endPoint x: 423, endPoint y: 92, distance: 26.2
click at [418, 95] on div "C2501656-2 / POMS25013219" at bounding box center [419, 91] width 71 height 9
click at [457, 91] on div "POMS25013219/ C2501656-2 /" at bounding box center [420, 91] width 72 height 9
click at [203, 221] on input "text" at bounding box center [217, 225] width 125 height 12
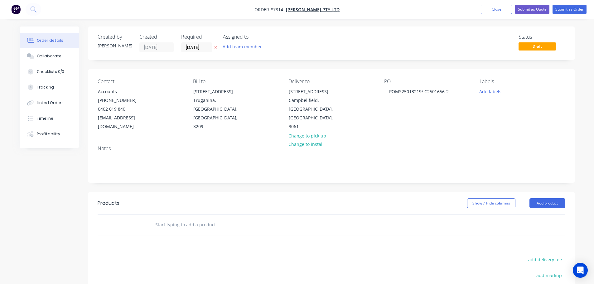
paste input "C2501656-2 B183005 POMS25013219"
drag, startPoint x: 180, startPoint y: 217, endPoint x: 455, endPoint y: 245, distance: 276.7
click at [443, 242] on div "Products Show / Hide columns Add product C2501656-2 B183005 POMS25013219 Add C2…" at bounding box center [331, 288] width 487 height 193
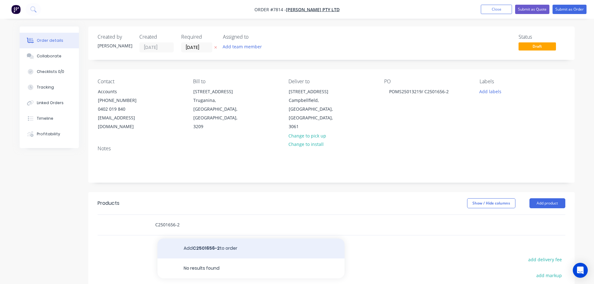
type input "C2501656-2"
click at [232, 242] on button "Add C2501656-2 to order" at bounding box center [251, 249] width 187 height 20
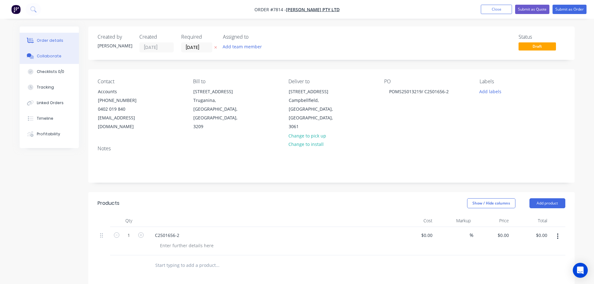
click at [48, 57] on div "Collaborate" at bounding box center [49, 56] width 25 height 6
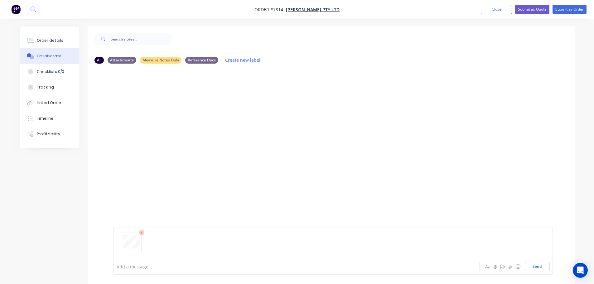
click at [20, 48] on button "Collaborate" at bounding box center [49, 56] width 59 height 16
click at [532, 272] on div "Add a message... Aa @ ☺ Send" at bounding box center [333, 251] width 440 height 48
click at [540, 269] on button "Send" at bounding box center [537, 266] width 25 height 9
click at [51, 42] on div "Order details" at bounding box center [50, 41] width 27 height 6
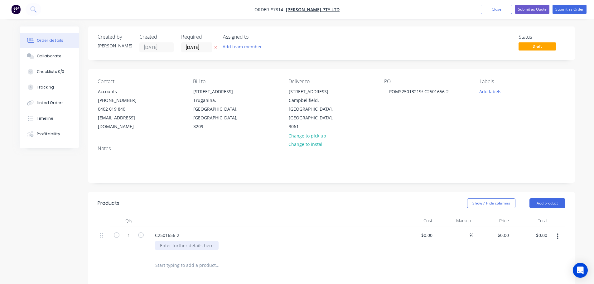
click at [183, 241] on div at bounding box center [187, 245] width 64 height 9
click at [178, 241] on div at bounding box center [187, 245] width 64 height 9
click at [234, 252] on div "20mm Waterjet Cutting & Fabrication Dekton Aeris 20mm (3300 x 1630)" at bounding box center [199, 252] width 89 height 22
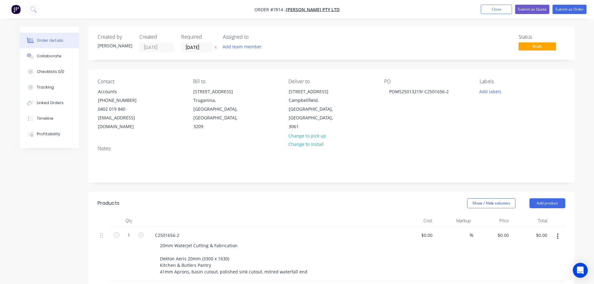
click at [258, 215] on div at bounding box center [273, 221] width 250 height 12
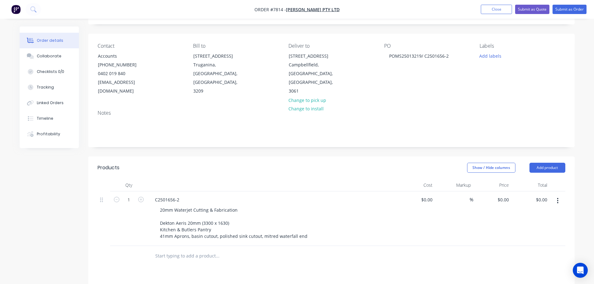
scroll to position [62, 0]
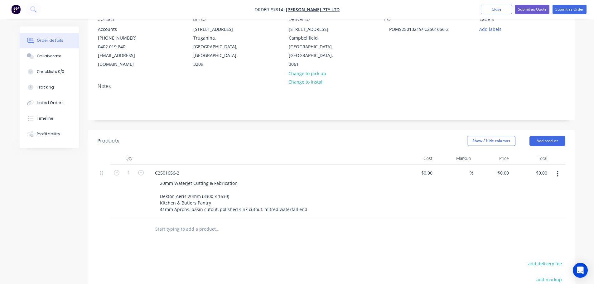
click at [177, 224] on input "text" at bounding box center [217, 229] width 125 height 12
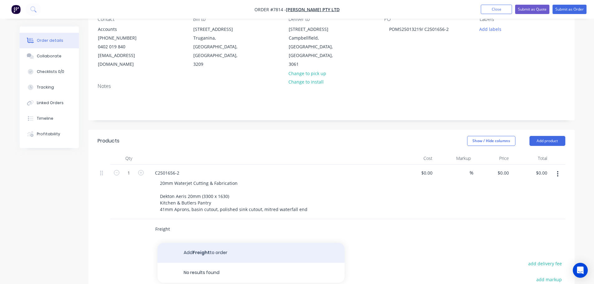
type input "Freight"
click at [204, 252] on button "Add Freight to order" at bounding box center [251, 253] width 187 height 20
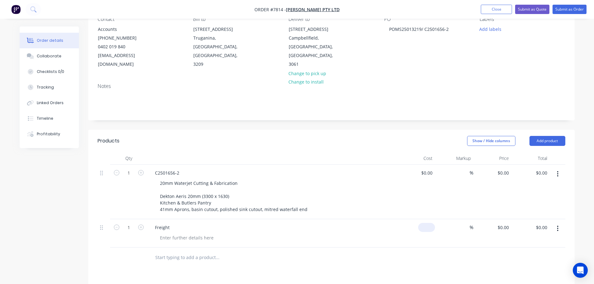
click at [427, 219] on div "$0.00" at bounding box center [416, 233] width 38 height 28
type input "$65.00"
click at [424, 165] on div "$0.00 $0.00" at bounding box center [416, 192] width 38 height 55
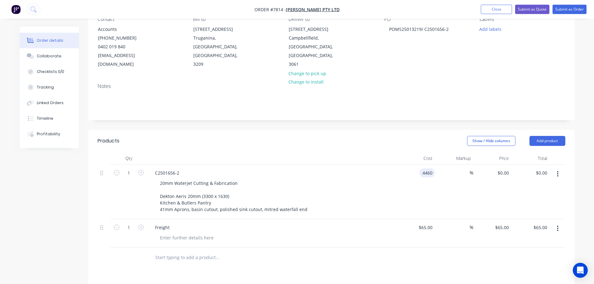
type input "$4,460.00"
click at [363, 143] on div "Products Show / Hide columns Add product Qty Cost Markup Price Total 1 C2501656…" at bounding box center [331, 199] width 487 height 138
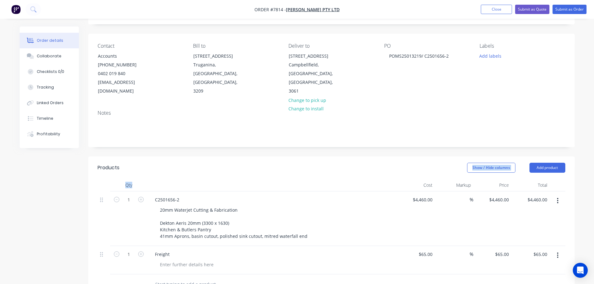
scroll to position [0, 0]
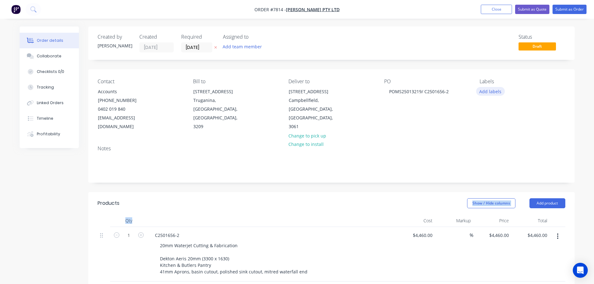
click at [493, 94] on button "Add labels" at bounding box center [491, 91] width 29 height 8
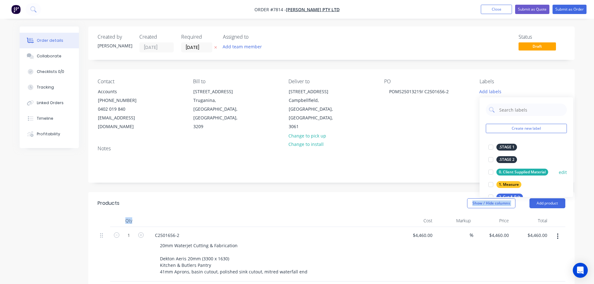
click at [491, 174] on div at bounding box center [491, 172] width 12 height 12
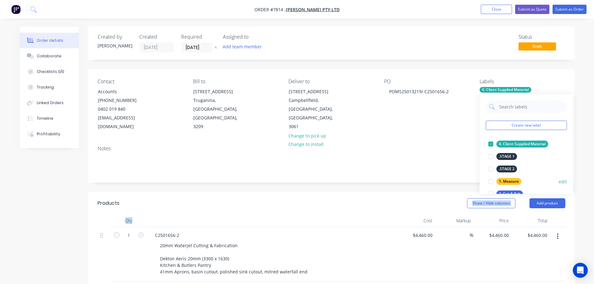
click at [491, 179] on div at bounding box center [491, 181] width 12 height 12
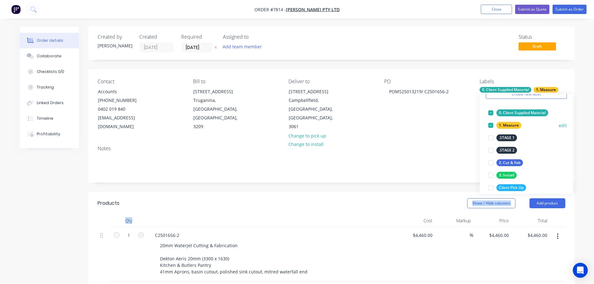
click at [492, 161] on div at bounding box center [491, 163] width 12 height 12
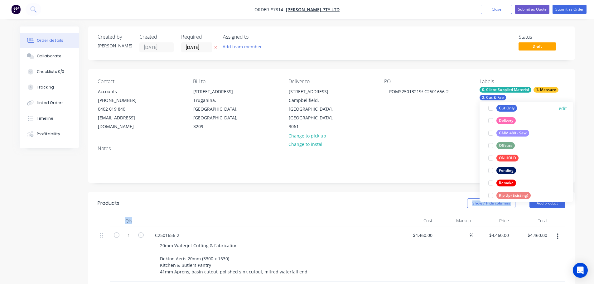
scroll to position [94, 0]
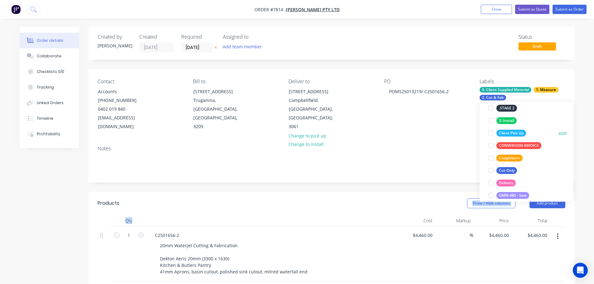
click at [489, 131] on div at bounding box center [491, 133] width 12 height 12
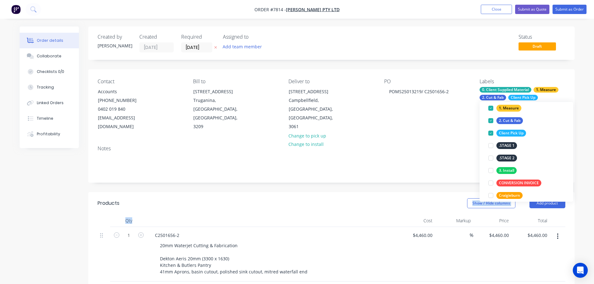
click at [371, 177] on div "Created by Stacey Created 08/10/25 Required 08/10/25 Assigned to Add team membe…" at bounding box center [331, 254] width 487 height 454
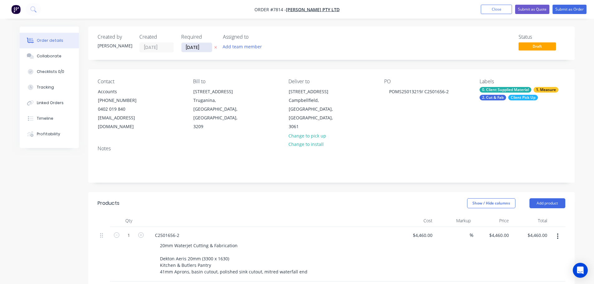
click at [204, 44] on input "[DATE]" at bounding box center [197, 47] width 31 height 9
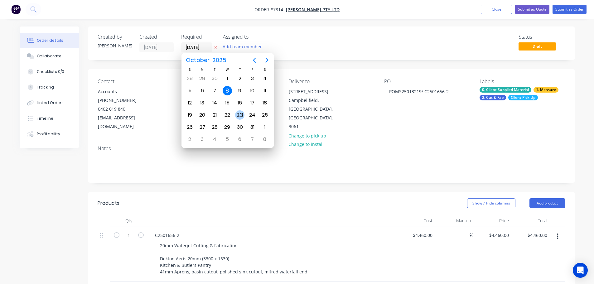
click at [239, 115] on div "23" at bounding box center [239, 114] width 9 height 9
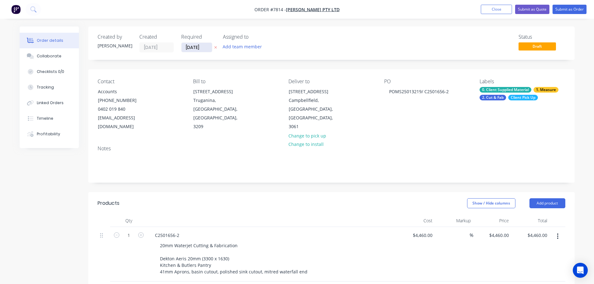
click at [188, 46] on input "[DATE]" at bounding box center [197, 47] width 31 height 9
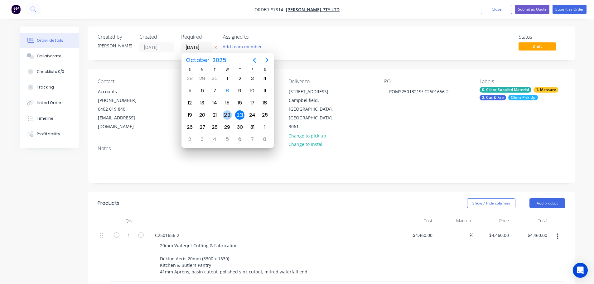
click at [226, 116] on div "22" at bounding box center [227, 114] width 9 height 9
type input "[DATE]"
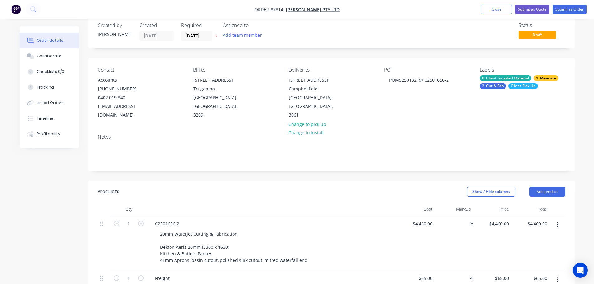
scroll to position [0, 0]
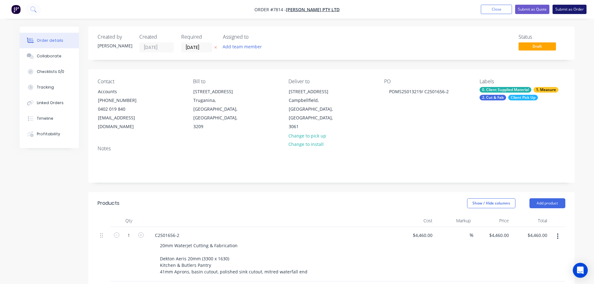
click at [571, 7] on button "Submit as Order" at bounding box center [570, 9] width 34 height 9
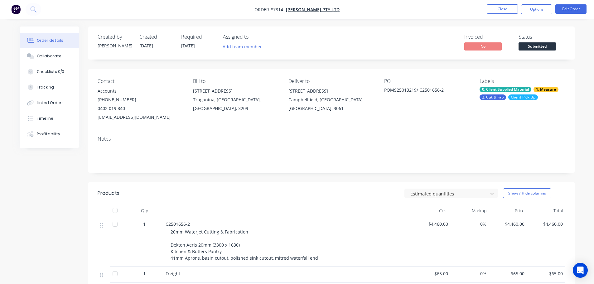
click at [549, 44] on span "Submitted" at bounding box center [537, 46] width 37 height 8
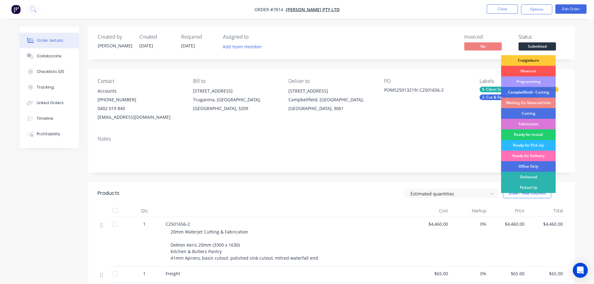
click at [540, 80] on div "Programming" at bounding box center [528, 81] width 55 height 11
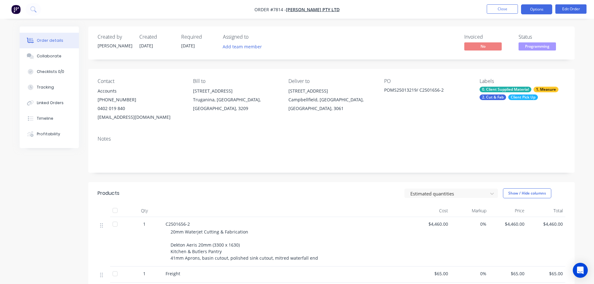
click at [536, 12] on button "Options" at bounding box center [536, 9] width 31 height 10
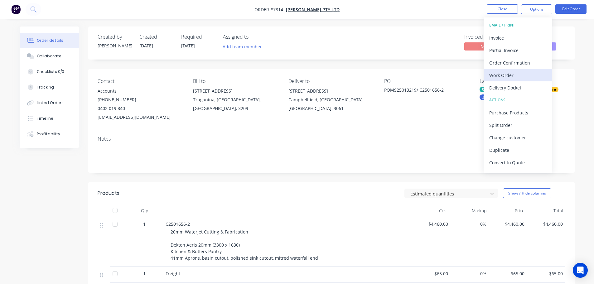
click at [522, 71] on div "Work Order" at bounding box center [518, 75] width 57 height 9
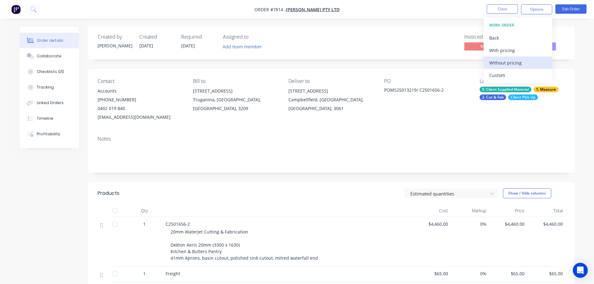
drag, startPoint x: 522, startPoint y: 71, endPoint x: 520, endPoint y: 66, distance: 5.6
click at [522, 71] on div "Custom" at bounding box center [518, 75] width 57 height 9
click at [521, 61] on div "Without pricing" at bounding box center [518, 62] width 57 height 9
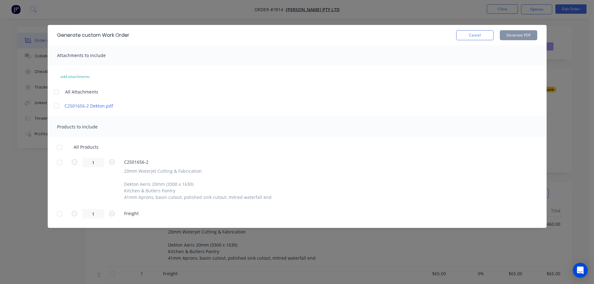
click at [59, 149] on div at bounding box center [59, 147] width 12 height 12
click at [58, 218] on div at bounding box center [59, 214] width 12 height 12
click at [509, 33] on button "Generate PDF" at bounding box center [518, 35] width 37 height 10
click at [474, 35] on button "Cancel" at bounding box center [475, 35] width 37 height 10
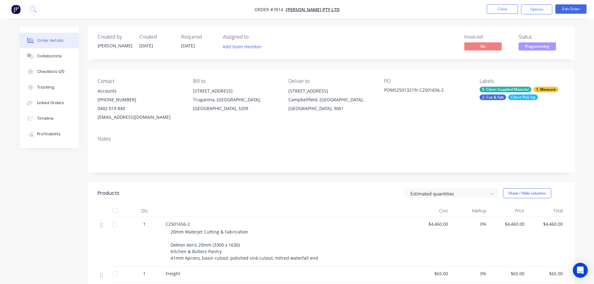
click at [274, 164] on div "Notes" at bounding box center [331, 152] width 487 height 42
click at [501, 8] on button "Close" at bounding box center [502, 8] width 31 height 9
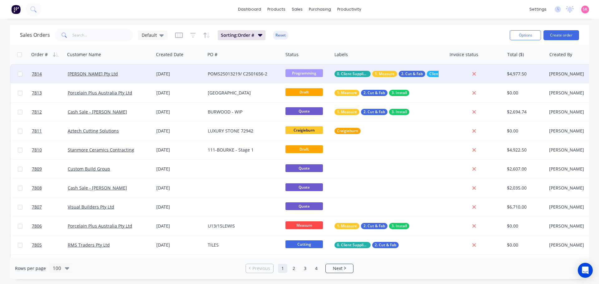
click at [272, 73] on div "POMS25013219/ C2501656-2" at bounding box center [242, 74] width 69 height 6
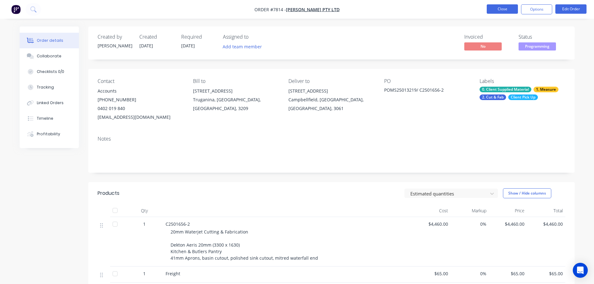
click at [494, 7] on button "Close" at bounding box center [502, 8] width 31 height 9
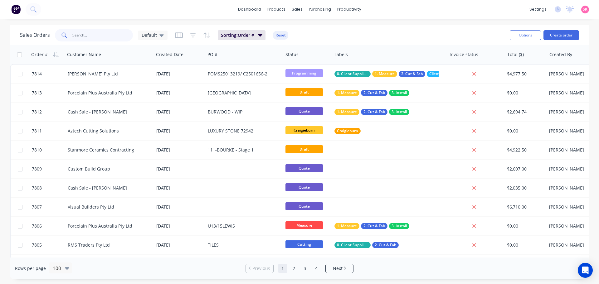
drag, startPoint x: 99, startPoint y: 36, endPoint x: 59, endPoint y: 36, distance: 40.3
click at [59, 36] on div at bounding box center [94, 35] width 78 height 12
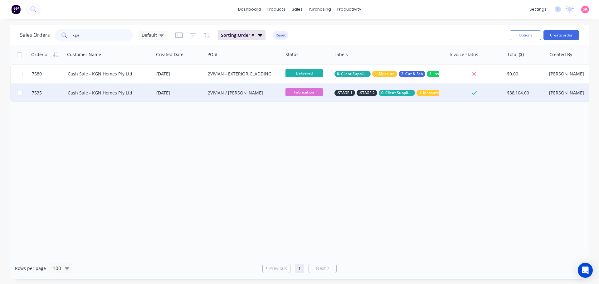
type input "kgn"
click at [257, 94] on div "2VIVIAN / [PERSON_NAME]" at bounding box center [242, 93] width 69 height 6
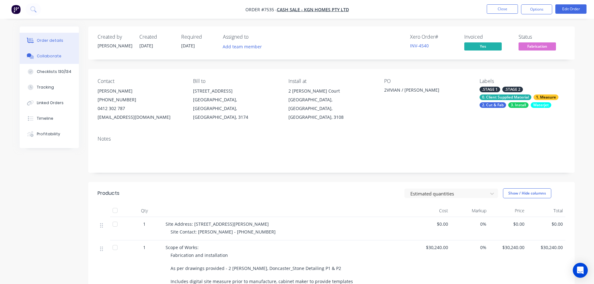
click at [58, 57] on div "Collaborate" at bounding box center [49, 56] width 25 height 6
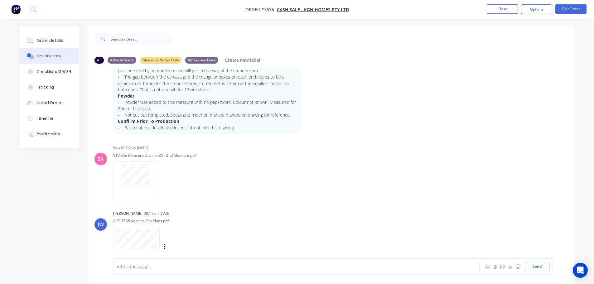
scroll to position [555, 0]
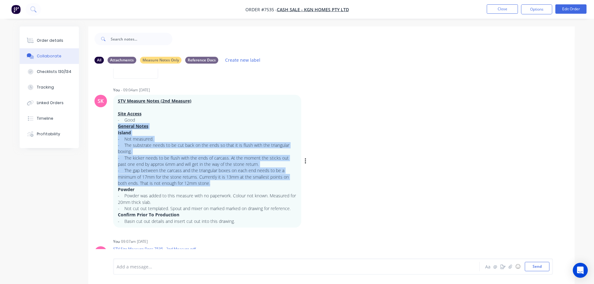
drag, startPoint x: 183, startPoint y: 175, endPoint x: 116, endPoint y: 128, distance: 81.7
click at [116, 128] on div "STV Measure Notes (2nd Measure) Site Access - Good General Notes Island - Not m…" at bounding box center [207, 161] width 188 height 133
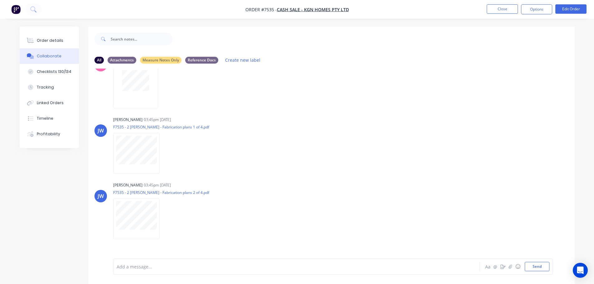
scroll to position [1074, 0]
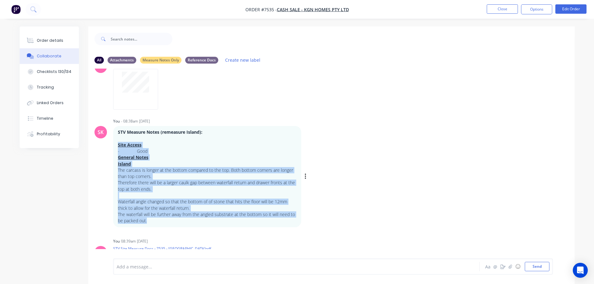
drag, startPoint x: 164, startPoint y: 210, endPoint x: 117, endPoint y: 134, distance: 89.0
click at [117, 134] on div "STV Measure Notes (remeasure Island): Site Access - Good General Notes Island T…" at bounding box center [207, 176] width 188 height 101
copy div "Site Access - Good General Notes Island The carcass is longer at the bottom com…"
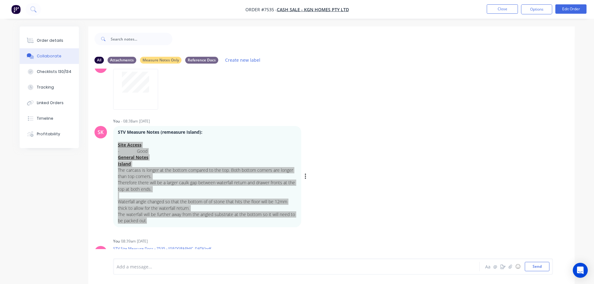
scroll to position [887, 0]
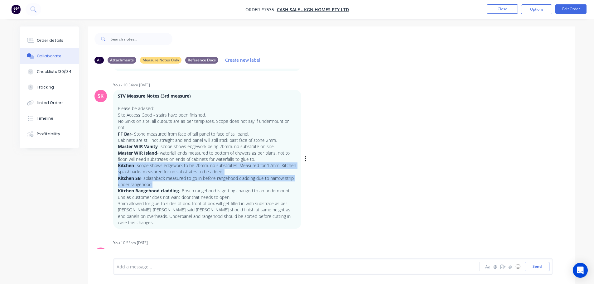
drag, startPoint x: 153, startPoint y: 176, endPoint x: 118, endPoint y: 160, distance: 38.3
click at [118, 160] on div "STV Measure Notes (3rd measure) Please be advised: Site Access Good - stairs ha…" at bounding box center [207, 159] width 179 height 133
copy div "Kitchen - scope shows edgework to be 20mm. no substrates. Measured for 12mm. Ki…"
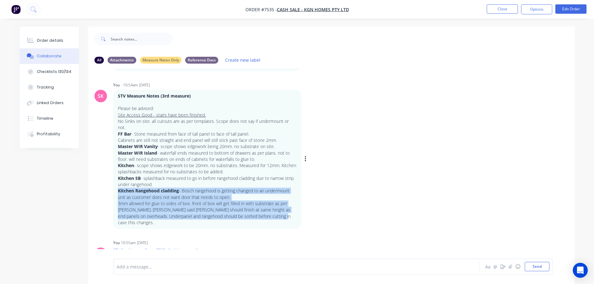
drag, startPoint x: 227, startPoint y: 203, endPoint x: 115, endPoint y: 185, distance: 113.0
click at [115, 185] on div "STV Measure Notes (3rd measure) Please be advised: Site Access Good - stairs ha…" at bounding box center [207, 159] width 188 height 139
copy div "Kitchen Rangehood cladding - Bosch rangehood is getting changed to an undermoun…"
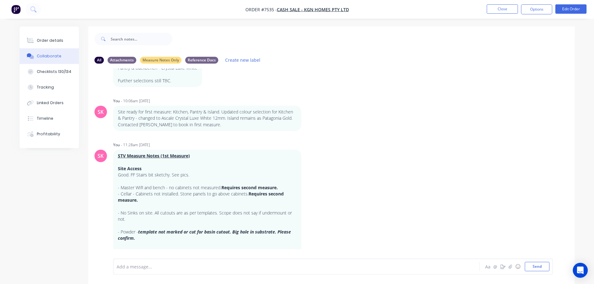
scroll to position [232, 0]
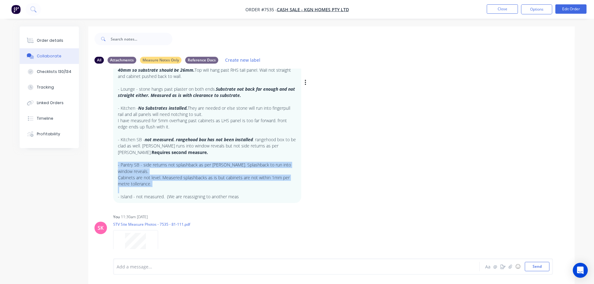
drag, startPoint x: 153, startPoint y: 186, endPoint x: 119, endPoint y: 162, distance: 41.8
click at [118, 162] on div "STV Measure Notes (1st Measure) Site Access Good. FF Stairs bit sketchy. See pi…" at bounding box center [207, 83] width 179 height 234
copy div "- Pantry SB - side returns not splashback as per Nick. Splashback to run into w…"
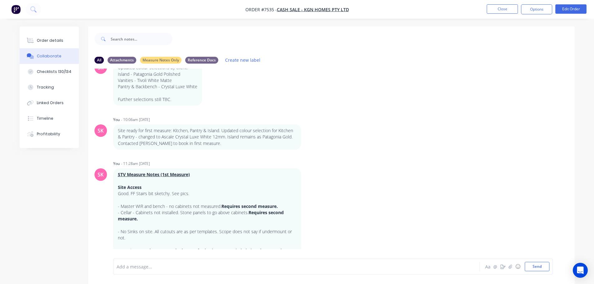
scroll to position [0, 0]
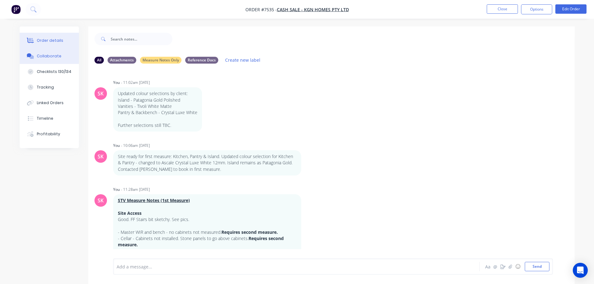
click at [63, 41] on button "Order details" at bounding box center [49, 41] width 59 height 16
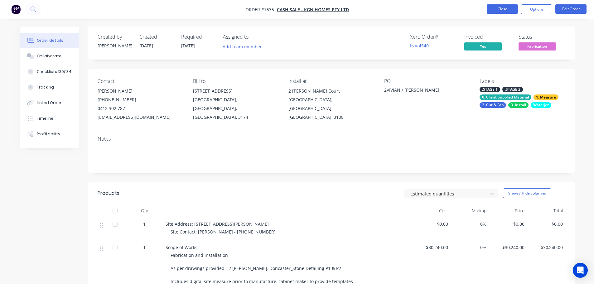
click at [507, 8] on button "Close" at bounding box center [502, 8] width 31 height 9
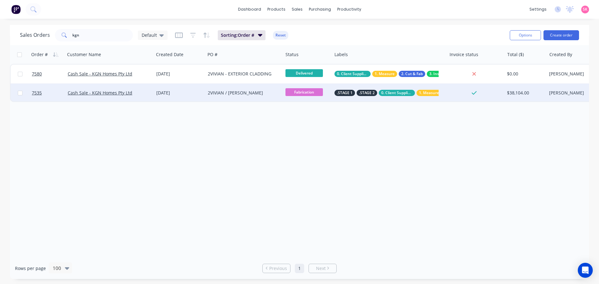
click at [144, 93] on div "Cash Sale - KGN Homes Pty Ltd" at bounding box center [108, 93] width 80 height 6
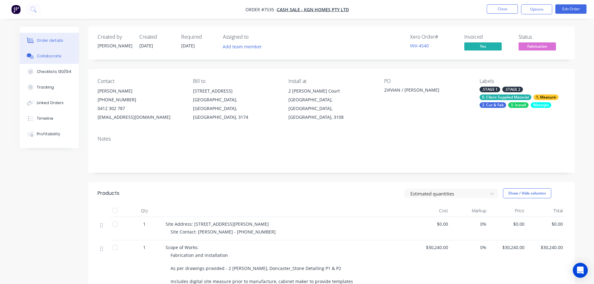
click at [50, 64] on button "Collaborate" at bounding box center [49, 56] width 59 height 16
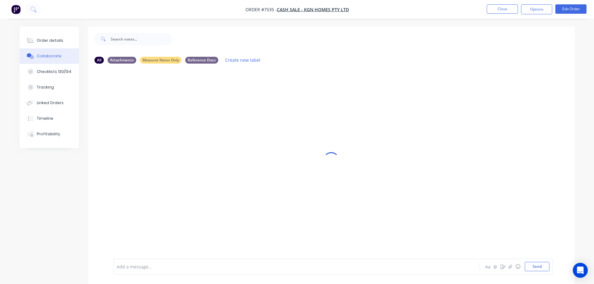
click at [54, 57] on div "Collaborate" at bounding box center [49, 56] width 25 height 6
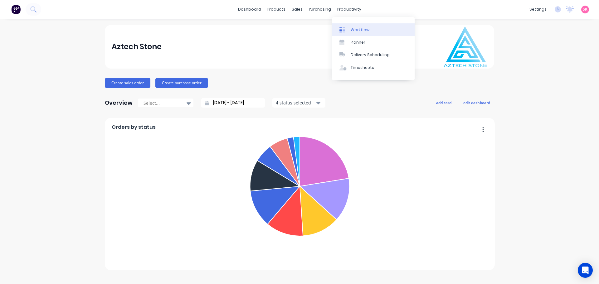
click at [353, 32] on div "Workflow" at bounding box center [360, 30] width 19 height 6
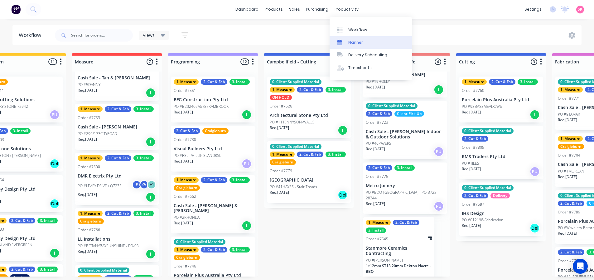
click at [342, 47] on link "Planner" at bounding box center [371, 42] width 83 height 12
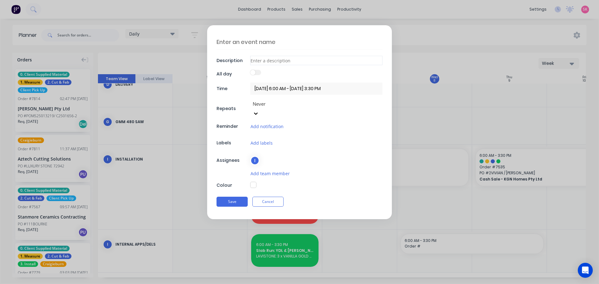
scroll to position [303, 0]
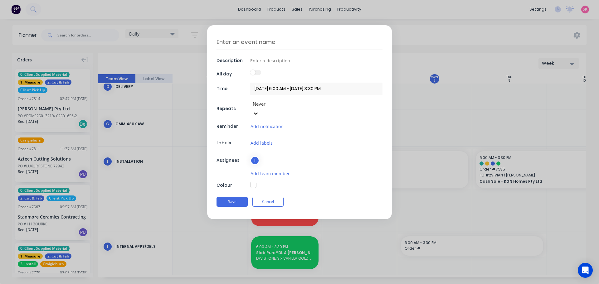
click at [260, 42] on textarea at bounding box center [300, 42] width 166 height 15
type textarea "S"
paste textarea ". Slab Delivery: [PERSON_NAME] 7814"
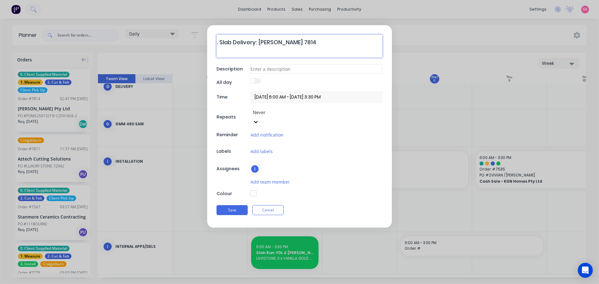
type textarea ". Slab Delivery: [PERSON_NAME] 7814"
click at [296, 66] on input at bounding box center [316, 68] width 132 height 9
type input "Aeris 20mm"
click at [257, 37] on textarea ". Slab Delivery: [PERSON_NAME] 7814" at bounding box center [300, 46] width 166 height 23
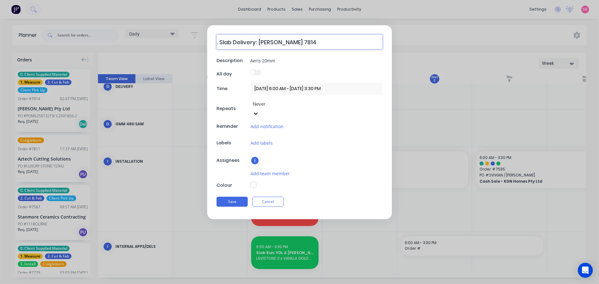
type textarea ". Slab Delivery: [PERSON_NAME] 7814"
click at [257, 73] on label at bounding box center [255, 72] width 11 height 5
click at [253, 182] on button "button" at bounding box center [253, 185] width 6 height 6
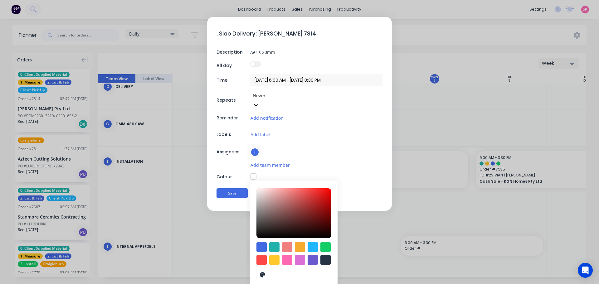
scroll to position [17, 0]
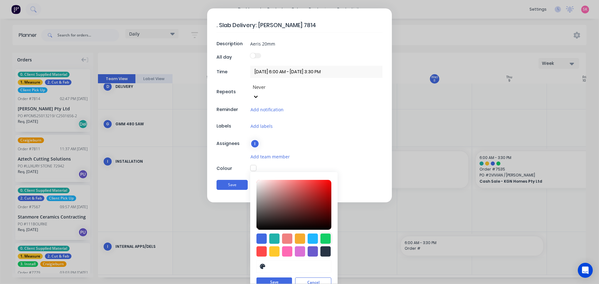
click at [327, 234] on div at bounding box center [325, 239] width 10 height 10
type input "#13CE66"
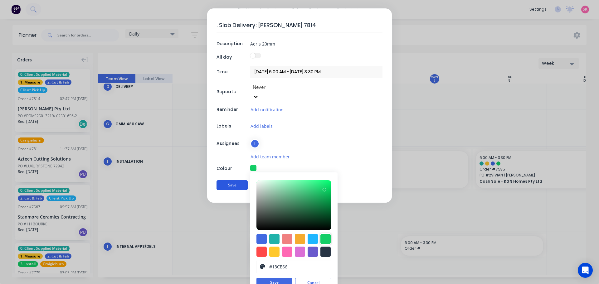
click at [226, 180] on button "Save" at bounding box center [232, 185] width 31 height 10
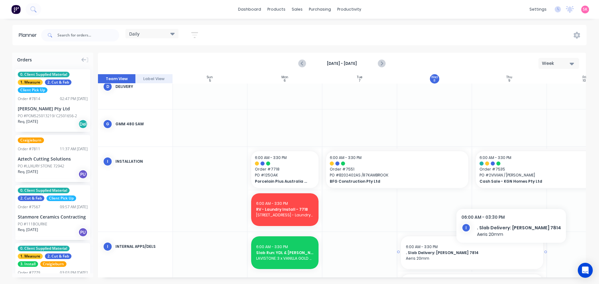
click at [492, 251] on span ". Slab Delivery: [PERSON_NAME] 7814" at bounding box center [472, 253] width 132 height 6
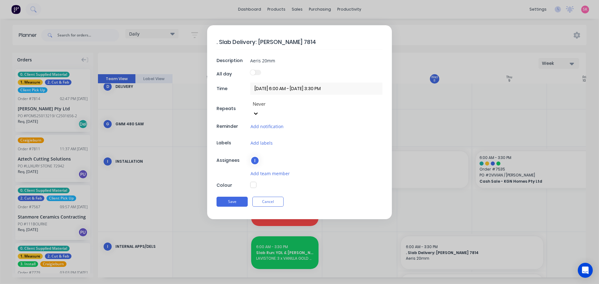
click at [250, 182] on div "Colour" at bounding box center [300, 185] width 166 height 7
click at [252, 182] on button "button" at bounding box center [253, 185] width 6 height 6
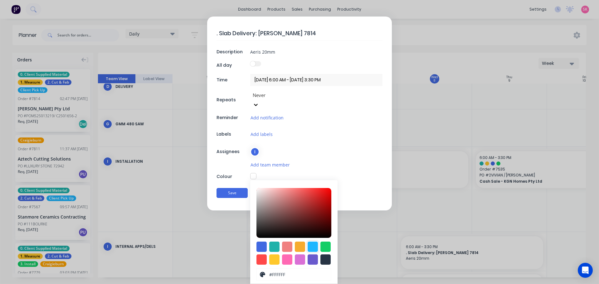
scroll to position [17, 0]
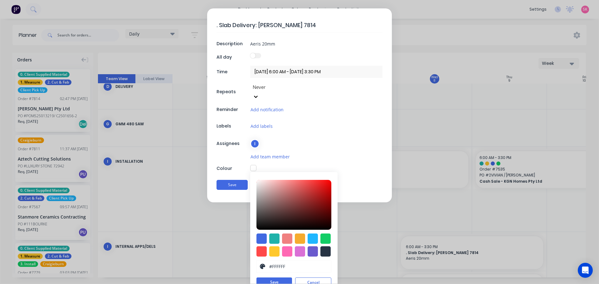
click at [323, 234] on div at bounding box center [325, 239] width 10 height 10
type input "#13CE66"
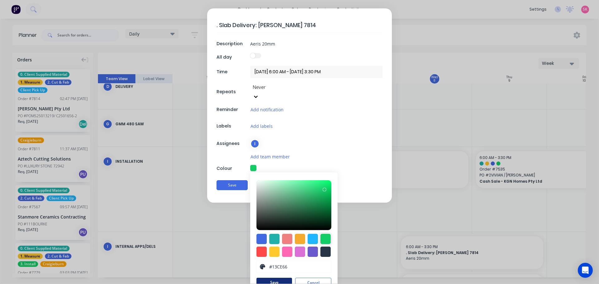
click at [278, 278] on button "Save" at bounding box center [275, 282] width 36 height 9
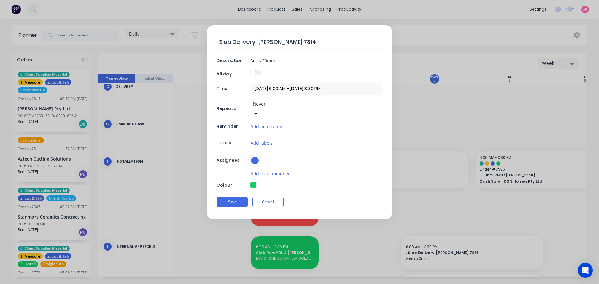
scroll to position [0, 0]
click at [228, 197] on button "Save" at bounding box center [232, 202] width 31 height 10
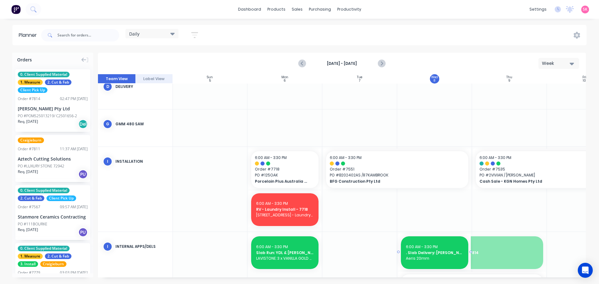
drag, startPoint x: 542, startPoint y: 253, endPoint x: 451, endPoint y: 247, distance: 91.9
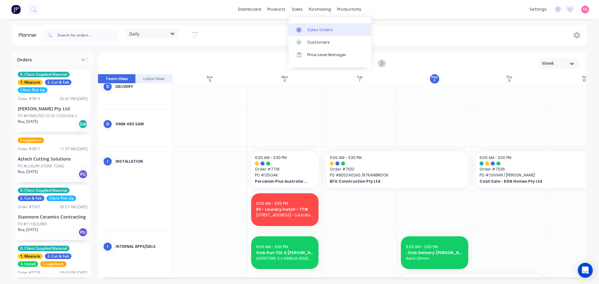
click at [305, 29] on div at bounding box center [300, 30] width 9 height 6
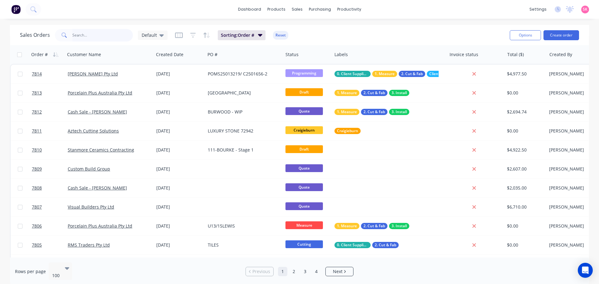
click at [91, 35] on input "text" at bounding box center [102, 35] width 61 height 12
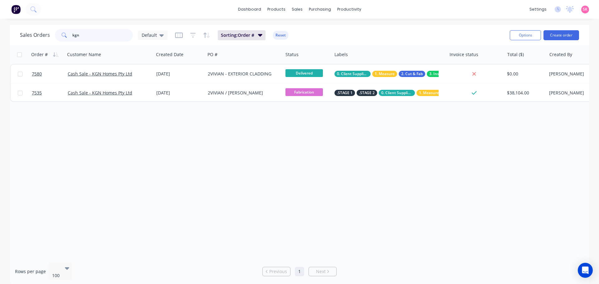
type input "kgn"
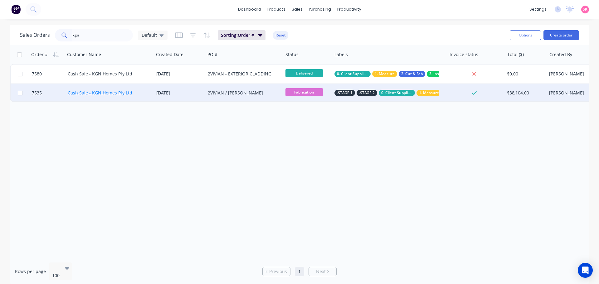
click at [117, 92] on link "Cash Sale - KGN Homes Pty Ltd" at bounding box center [100, 93] width 65 height 6
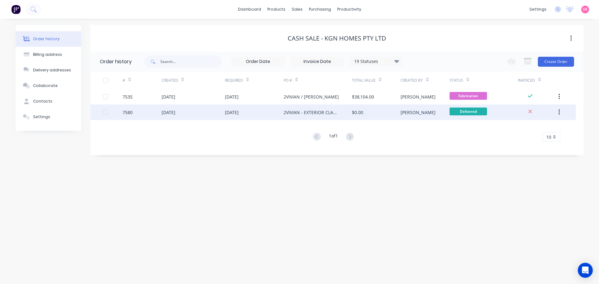
click at [193, 115] on div "[DATE]" at bounding box center [193, 113] width 63 height 16
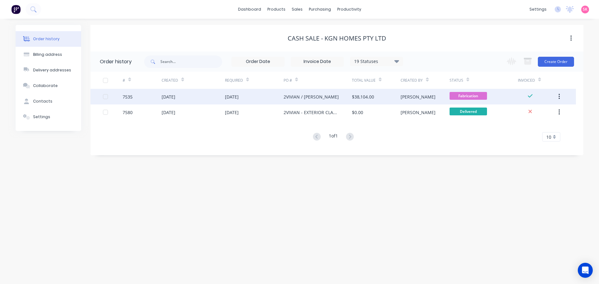
click at [233, 94] on div "[DATE]" at bounding box center [232, 97] width 14 height 7
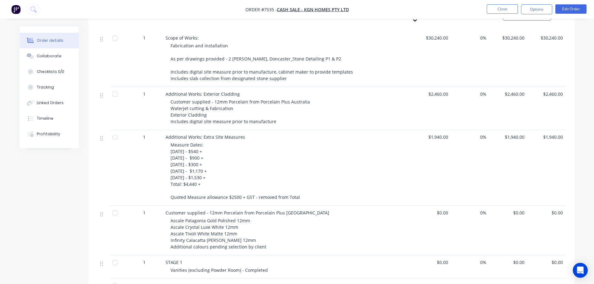
scroll to position [391, 0]
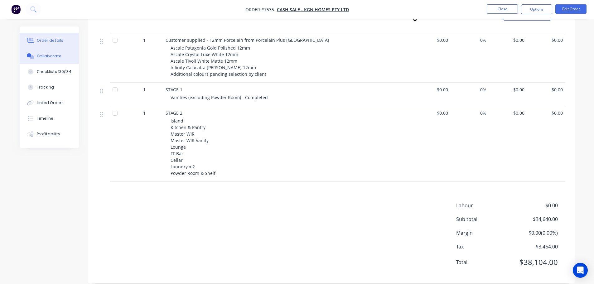
click at [38, 57] on div "Collaborate" at bounding box center [49, 56] width 25 height 6
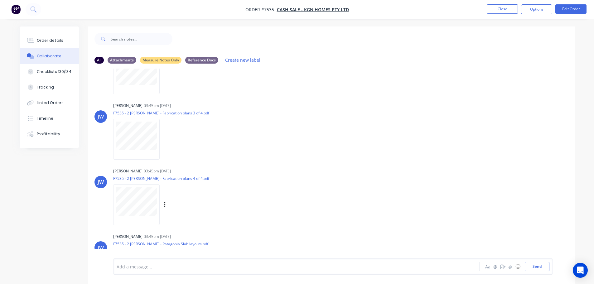
scroll to position [1418, 0]
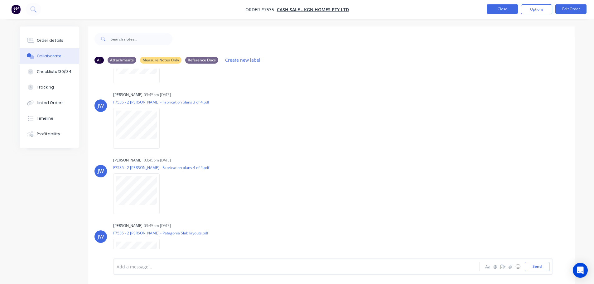
click at [505, 9] on button "Close" at bounding box center [502, 8] width 31 height 9
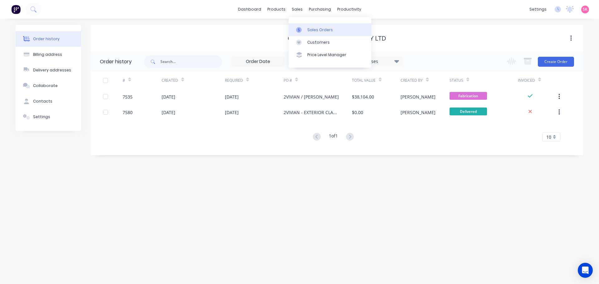
click at [300, 31] on icon at bounding box center [299, 30] width 6 height 6
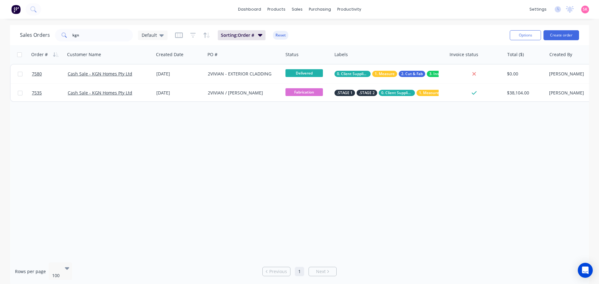
click at [201, 112] on div "Order # Customer Name Created Date PO # Status Labels Invoice status Total ($) …" at bounding box center [299, 151] width 579 height 213
drag, startPoint x: 91, startPoint y: 32, endPoint x: 31, endPoint y: 30, distance: 59.6
click at [32, 30] on div "Sales Orders kgn Default" at bounding box center [94, 35] width 148 height 12
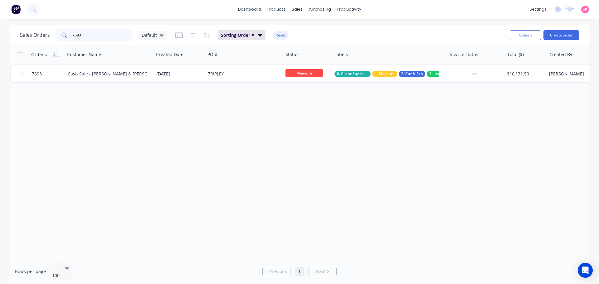
type input "7693"
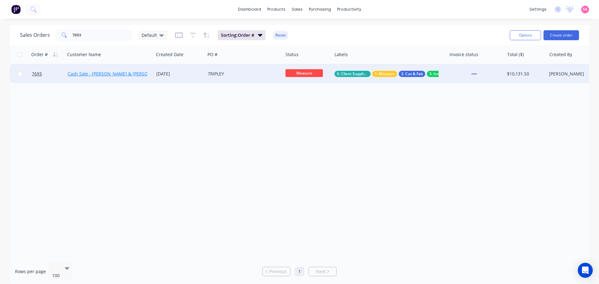
click at [135, 75] on link "Cash Sale - [PERSON_NAME] & [PERSON_NAME]" at bounding box center [118, 74] width 100 height 6
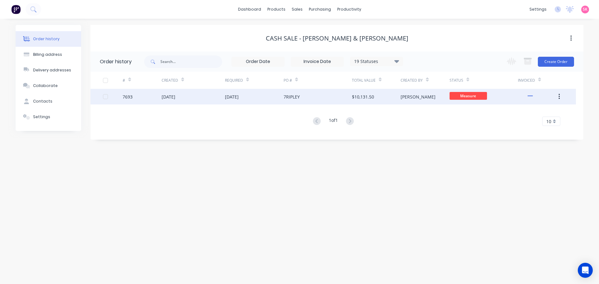
click at [171, 101] on div "[DATE]" at bounding box center [193, 97] width 63 height 16
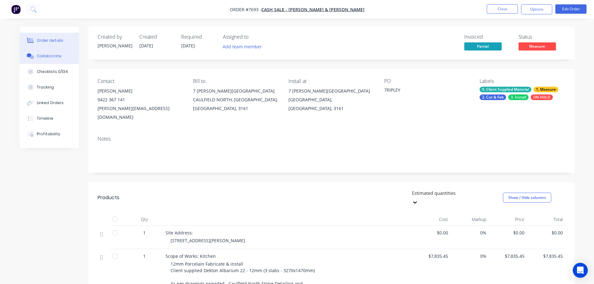
click at [73, 58] on button "Collaborate" at bounding box center [49, 56] width 59 height 16
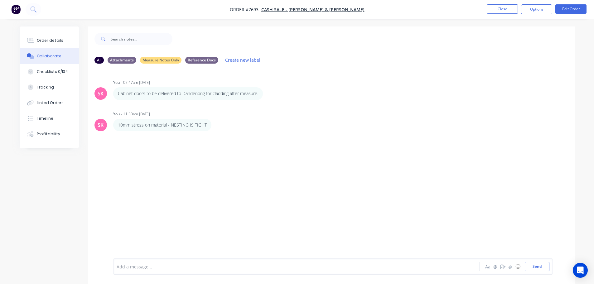
click at [175, 268] on div at bounding box center [279, 267] width 325 height 7
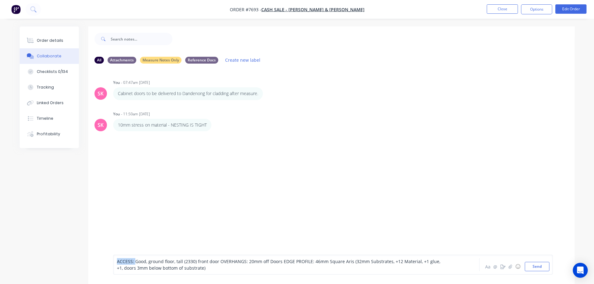
drag, startPoint x: 130, startPoint y: 262, endPoint x: 83, endPoint y: 260, distance: 47.5
click at [86, 261] on div "All Attachments Measure Notes Only Reference Docs Create new label SK You - 07:…" at bounding box center [297, 162] width 555 height 271
click at [219, 262] on span "Good, ground floor, tall (2330) front door OVERHANGS: 20mm off Doors EDGE PROFI…" at bounding box center [279, 265] width 324 height 12
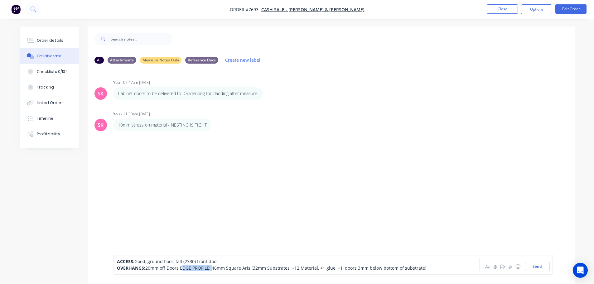
drag, startPoint x: 211, startPoint y: 268, endPoint x: 183, endPoint y: 268, distance: 27.8
click at [181, 269] on span "20mm off Doors EDGE PROFILE: 46mm Square Aris (32mm Substrates, +12 Material, +…" at bounding box center [285, 268] width 281 height 6
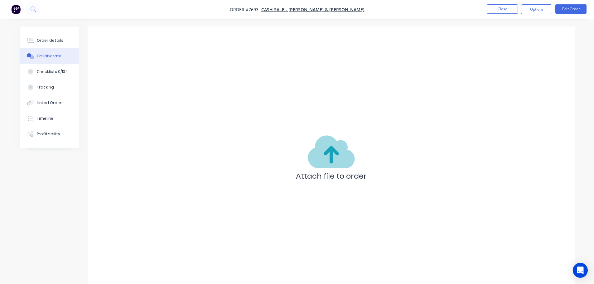
scroll to position [7, 0]
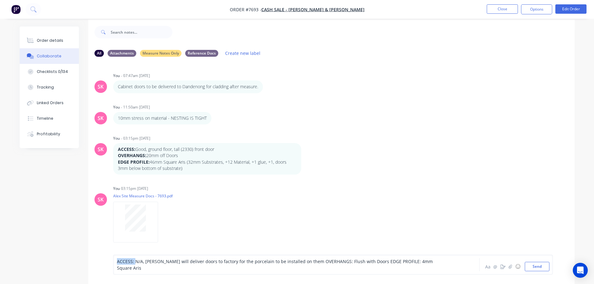
drag, startPoint x: 134, startPoint y: 266, endPoint x: 80, endPoint y: 261, distance: 54.8
click at [85, 262] on div "All Attachments Measure Notes Only Reference Docs Create new label SK You - 07:…" at bounding box center [297, 155] width 555 height 271
drag, startPoint x: 322, startPoint y: 267, endPoint x: 295, endPoint y: 267, distance: 26.8
click at [295, 267] on span "N/A, [PERSON_NAME] will deliver doors to factory for the porcelain to be instal…" at bounding box center [275, 265] width 316 height 12
drag, startPoint x: 213, startPoint y: 269, endPoint x: 182, endPoint y: 270, distance: 30.3
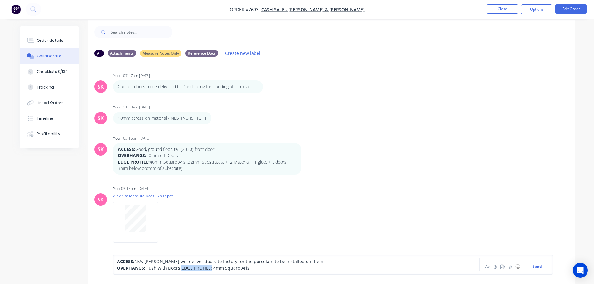
click at [182, 270] on span "Flush with Doors EDGE PROFILE: 4mm Square Aris" at bounding box center [197, 268] width 104 height 6
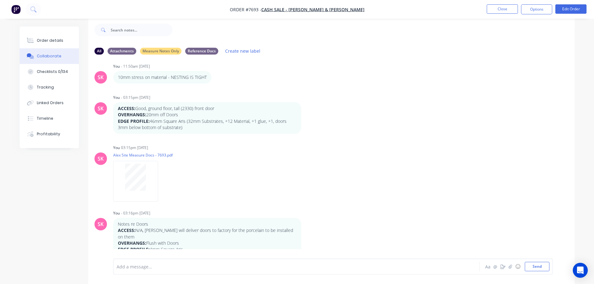
scroll to position [9, 0]
click at [40, 41] on div "Order details" at bounding box center [50, 41] width 27 height 6
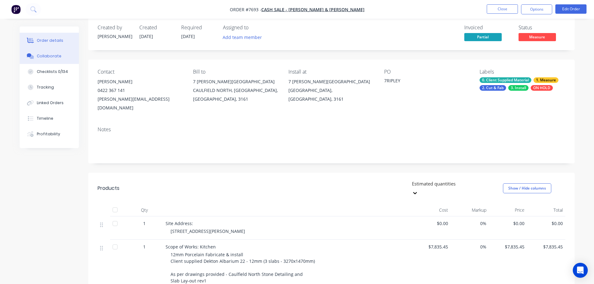
click at [55, 55] on div "Collaborate" at bounding box center [49, 56] width 25 height 6
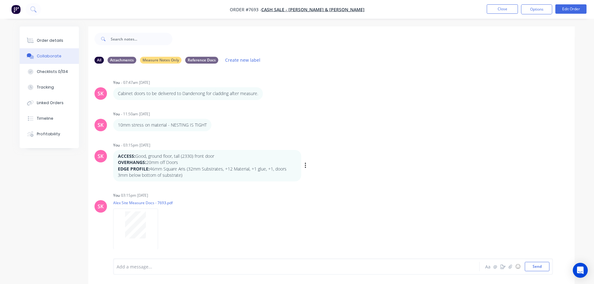
drag, startPoint x: 193, startPoint y: 175, endPoint x: 116, endPoint y: 161, distance: 77.5
click at [116, 161] on div "ACCESS: Good, ground floor, tall (2330) front door OVERHANGS: 20mm off Doors ED…" at bounding box center [207, 166] width 188 height 32
copy div "OVERHANGS: 20mm off Doors EDGE PROFILE: 46mm Square Aris (32mm Substrates, +12 …"
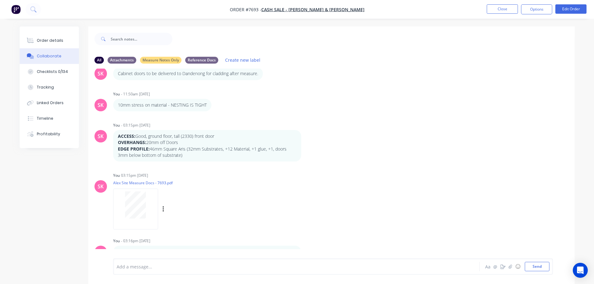
scroll to position [39, 0]
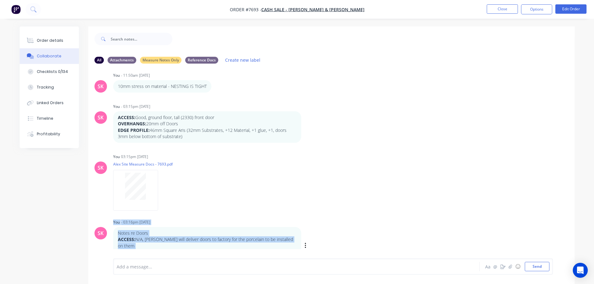
drag, startPoint x: 179, startPoint y: 248, endPoint x: 106, endPoint y: 238, distance: 74.1
click at [106, 238] on div "SK You - 03:16pm [DATE] Notes re Doors ACCESS: N/A, [PERSON_NAME] will deliver …" at bounding box center [331, 241] width 487 height 47
click at [159, 239] on p "ACCESS: N/A, [PERSON_NAME] will deliver doors to factory for the porcelain to b…" at bounding box center [207, 243] width 179 height 13
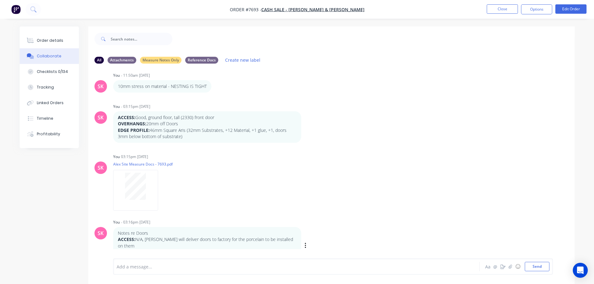
drag, startPoint x: 186, startPoint y: 244, endPoint x: 116, endPoint y: 242, distance: 69.6
click at [116, 242] on div "Notes re Doors ACCESS: N/A, [PERSON_NAME] will deliver doors to factory for the…" at bounding box center [207, 246] width 188 height 38
click at [203, 242] on p "ACCESS: N/A, [PERSON_NAME] will deliver doors to factory for the porcelain to b…" at bounding box center [207, 243] width 179 height 13
drag, startPoint x: 182, startPoint y: 248, endPoint x: 103, endPoint y: 245, distance: 78.7
click at [104, 245] on div "SK You - 03:16pm [DATE] Notes re Doors ACCESS: N/A, [PERSON_NAME] will deliver …" at bounding box center [331, 241] width 487 height 47
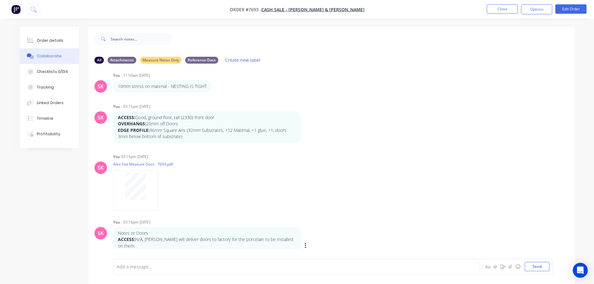
click at [194, 239] on p "ACCESS: N/A, [PERSON_NAME] will deliver doors to factory for the porcelain to b…" at bounding box center [207, 243] width 179 height 13
drag, startPoint x: 190, startPoint y: 247, endPoint x: 114, endPoint y: 246, distance: 76.2
click at [114, 246] on div "Notes re Doors ACCESS: N/A, [PERSON_NAME] will deliver doors to factory for the…" at bounding box center [207, 246] width 188 height 38
copy p "OVERHANGS: Flush with Doors"
click at [508, 11] on button "Close" at bounding box center [502, 8] width 31 height 9
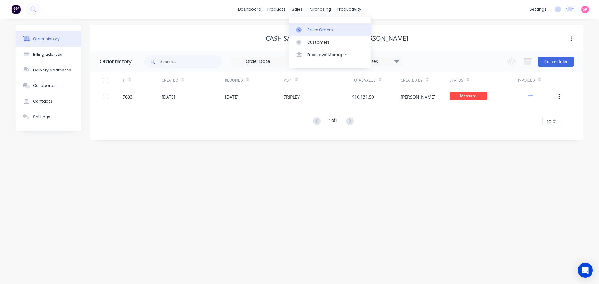
click at [300, 31] on icon at bounding box center [299, 30] width 6 height 6
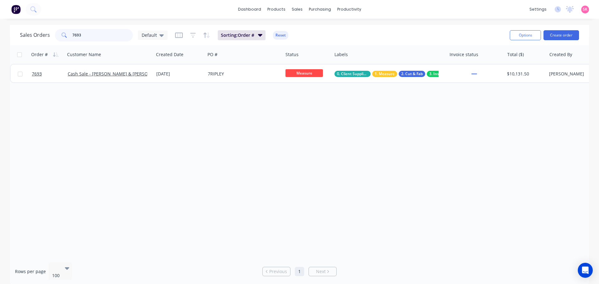
click at [48, 36] on div "Sales Orders 7693 Default" at bounding box center [94, 35] width 148 height 12
type input "sunshine"
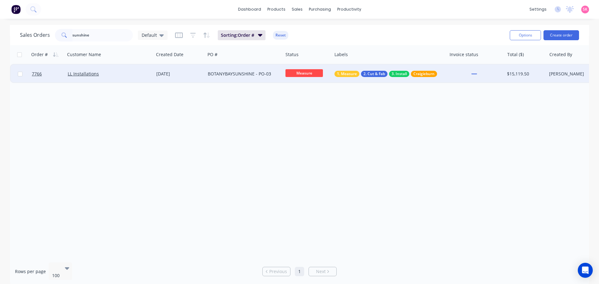
click at [145, 75] on div "LL Installations" at bounding box center [108, 74] width 80 height 6
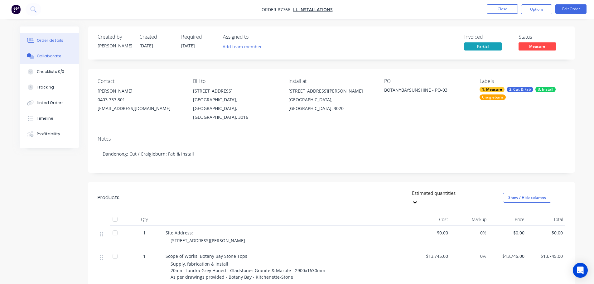
click at [62, 56] on button "Collaborate" at bounding box center [49, 56] width 59 height 16
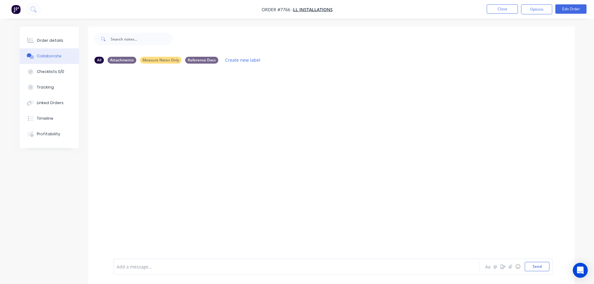
click at [146, 268] on div at bounding box center [279, 267] width 325 height 7
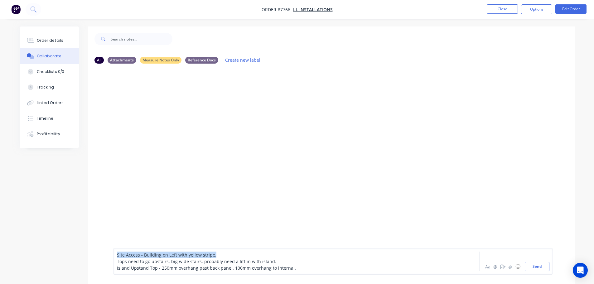
drag, startPoint x: 237, startPoint y: 254, endPoint x: 63, endPoint y: 254, distance: 173.2
click at [65, 254] on div "All Attachments Measure Notes Only Reference Docs Create new label Site Access …" at bounding box center [297, 165] width 555 height 277
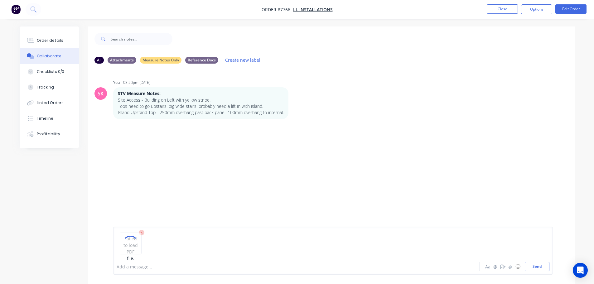
click at [142, 232] on icon at bounding box center [142, 233] width 2 height 2
click at [159, 269] on div at bounding box center [279, 267] width 325 height 7
click at [505, 12] on button "Close" at bounding box center [502, 8] width 31 height 9
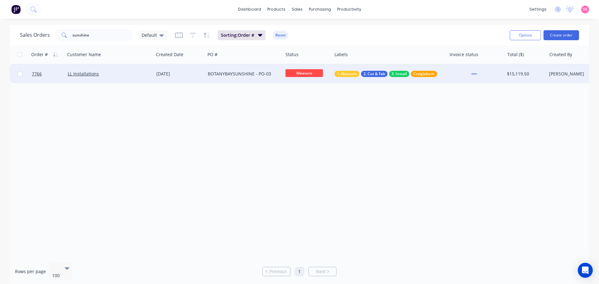
click at [313, 74] on span "Measure" at bounding box center [304, 73] width 37 height 8
click at [321, 130] on button "Programming" at bounding box center [317, 128] width 62 height 12
drag, startPoint x: 81, startPoint y: 39, endPoint x: 27, endPoint y: 36, distance: 54.4
click at [32, 38] on div "Sales Orders sunshine Default" at bounding box center [94, 35] width 148 height 12
click at [310, 76] on span "Measure" at bounding box center [304, 73] width 37 height 8
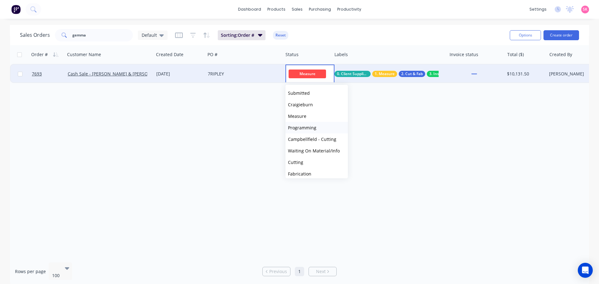
click at [309, 129] on span "Programming" at bounding box center [302, 128] width 28 height 6
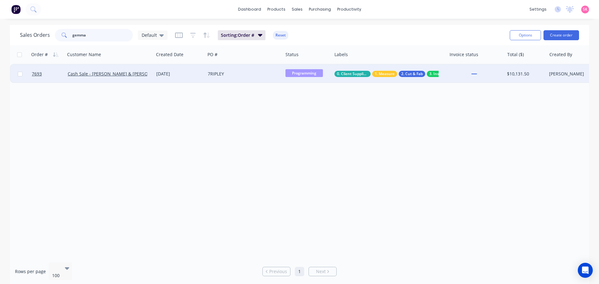
drag, startPoint x: 85, startPoint y: 37, endPoint x: 31, endPoint y: 33, distance: 53.9
click at [31, 33] on div "Sales Orders [PERSON_NAME]" at bounding box center [94, 35] width 148 height 12
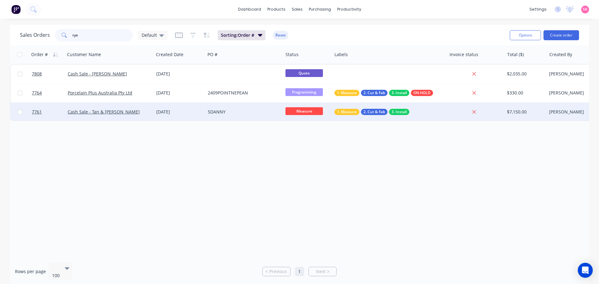
type input "rye"
click at [303, 110] on span "Measure" at bounding box center [304, 111] width 37 height 8
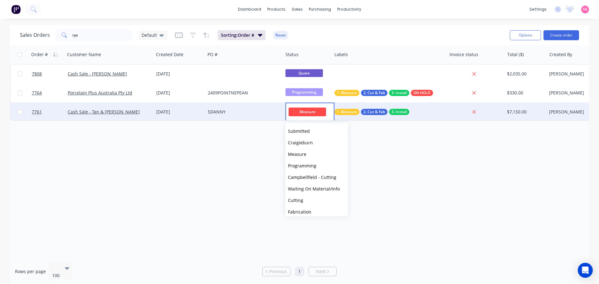
click at [313, 165] on span "Programming" at bounding box center [302, 166] width 28 height 6
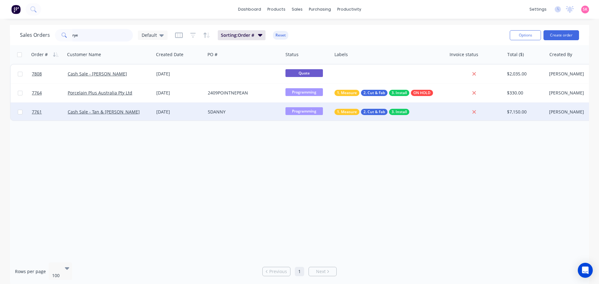
drag, startPoint x: 95, startPoint y: 35, endPoint x: 1, endPoint y: 36, distance: 94.2
click at [12, 36] on div "Sales Orders rye Default Sorting: Order # Reset Options Create order" at bounding box center [299, 35] width 579 height 20
